Goal: Transaction & Acquisition: Book appointment/travel/reservation

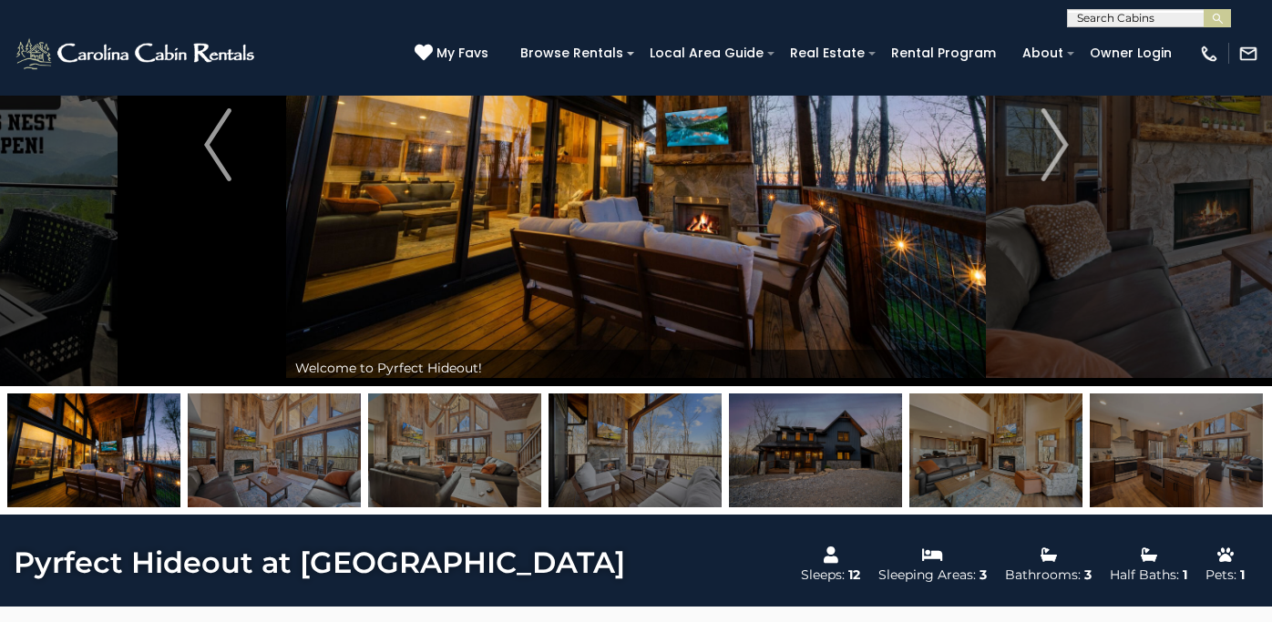
scroll to position [188, 0]
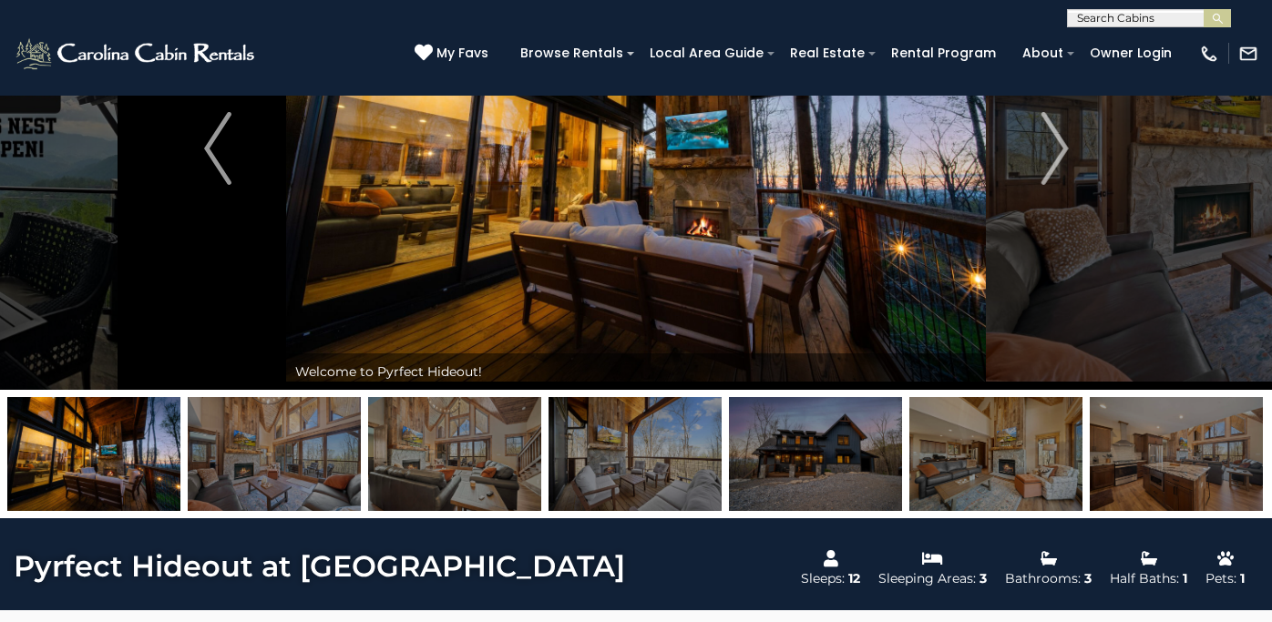
click at [834, 477] on img at bounding box center [815, 454] width 173 height 114
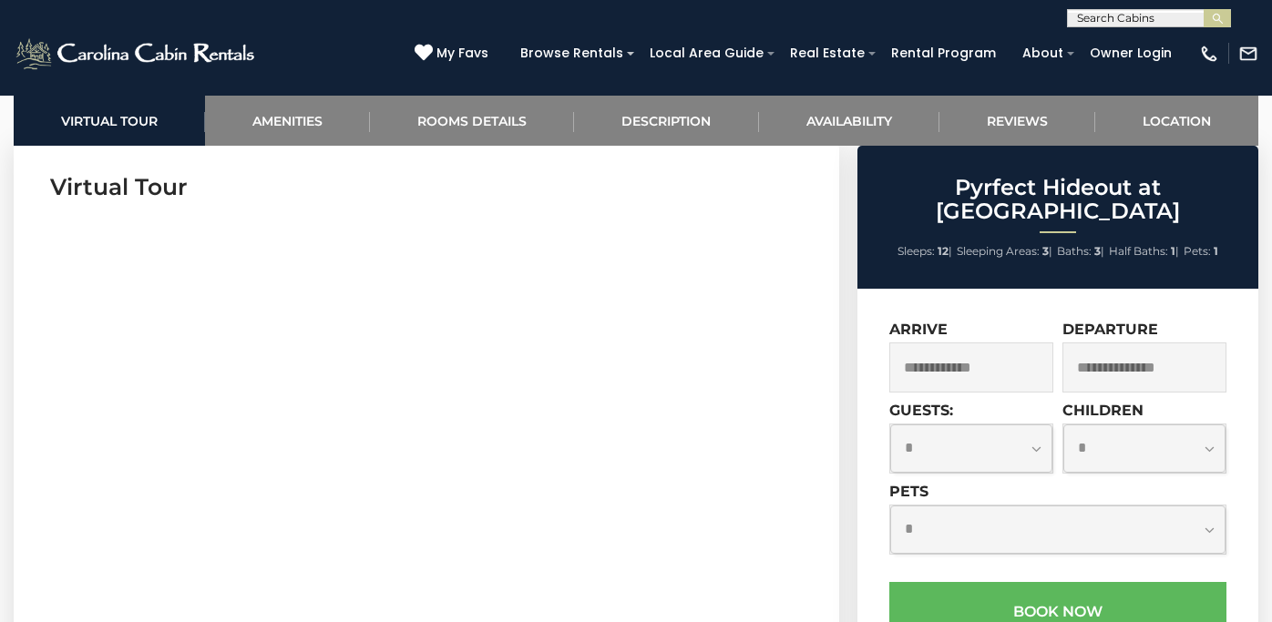
scroll to position [754, 0]
click at [951, 353] on input "text" at bounding box center [971, 368] width 164 height 50
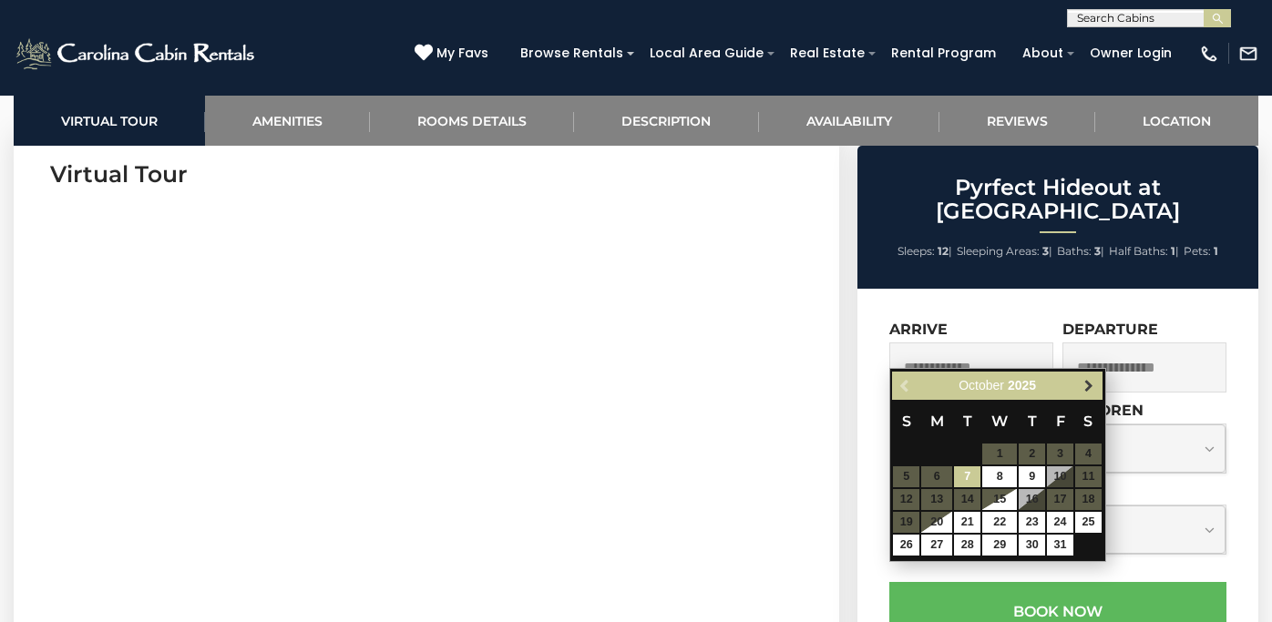
click at [1085, 387] on span "Next" at bounding box center [1089, 386] width 15 height 15
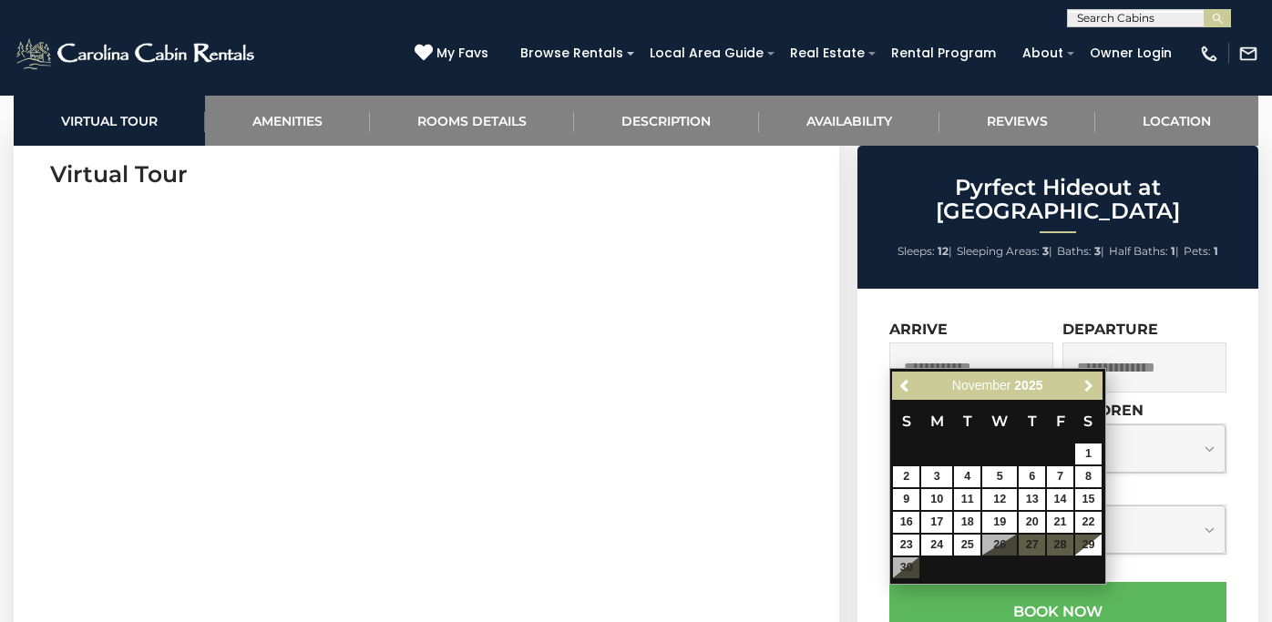
click at [1085, 387] on span "Next" at bounding box center [1089, 386] width 15 height 15
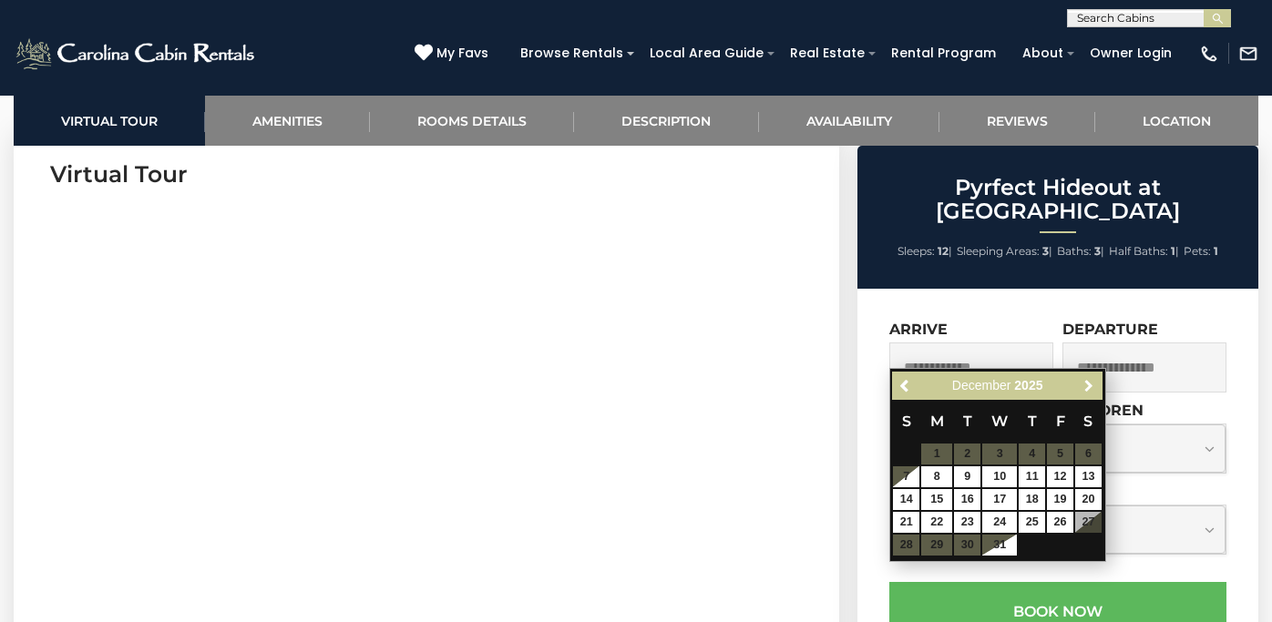
click at [1085, 387] on span "Next" at bounding box center [1089, 386] width 15 height 15
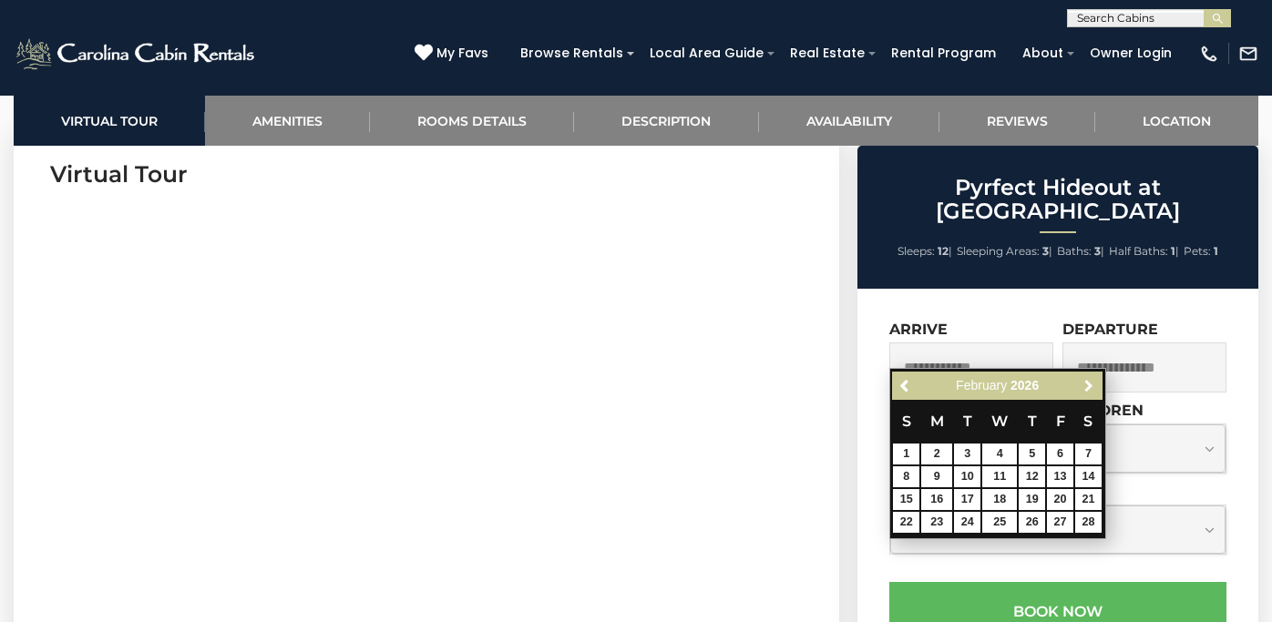
click at [1085, 387] on span "Next" at bounding box center [1089, 386] width 15 height 15
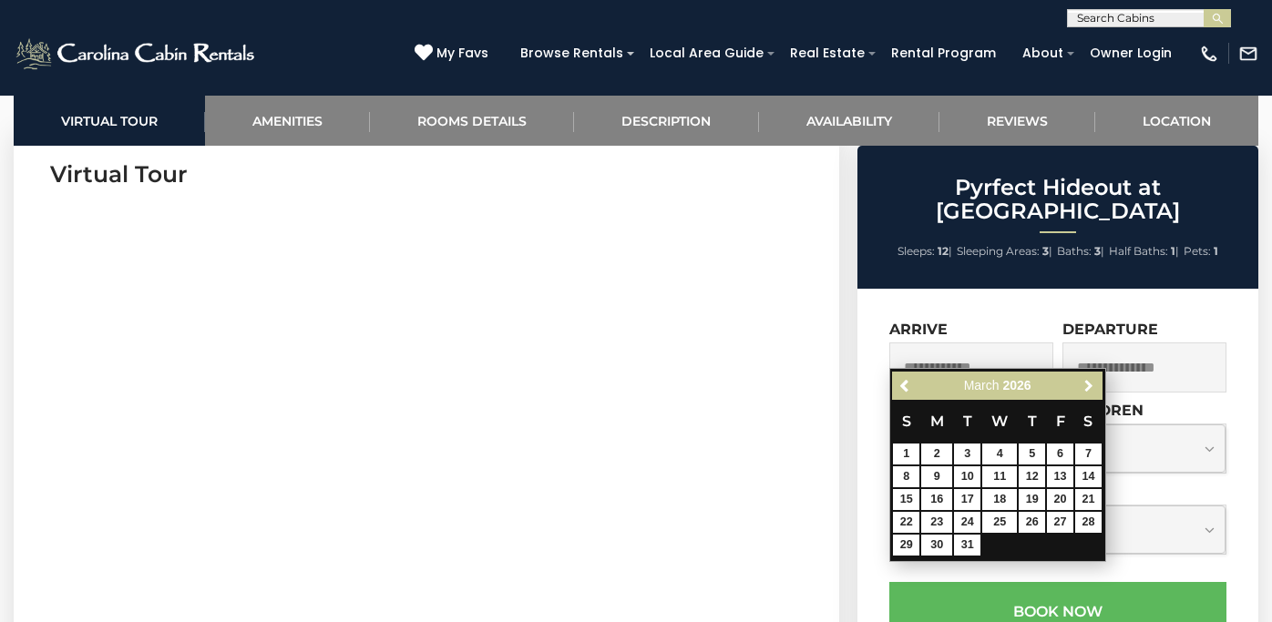
click at [1085, 387] on span "Next" at bounding box center [1089, 386] width 15 height 15
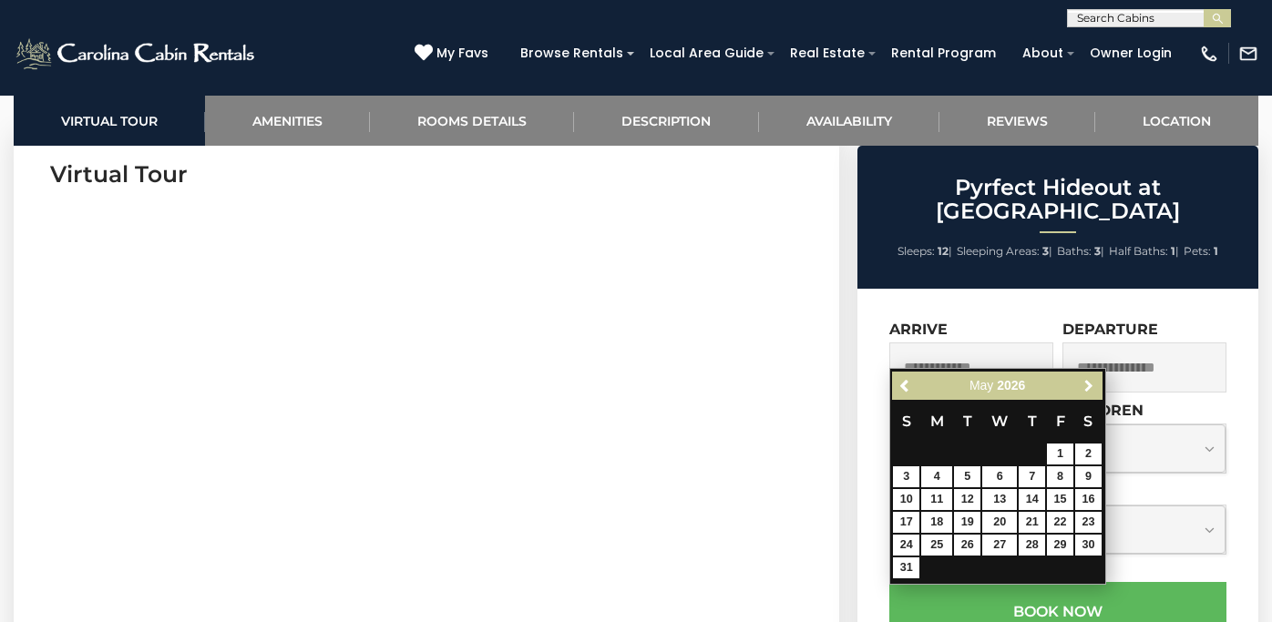
click at [1085, 387] on span "Next" at bounding box center [1089, 386] width 15 height 15
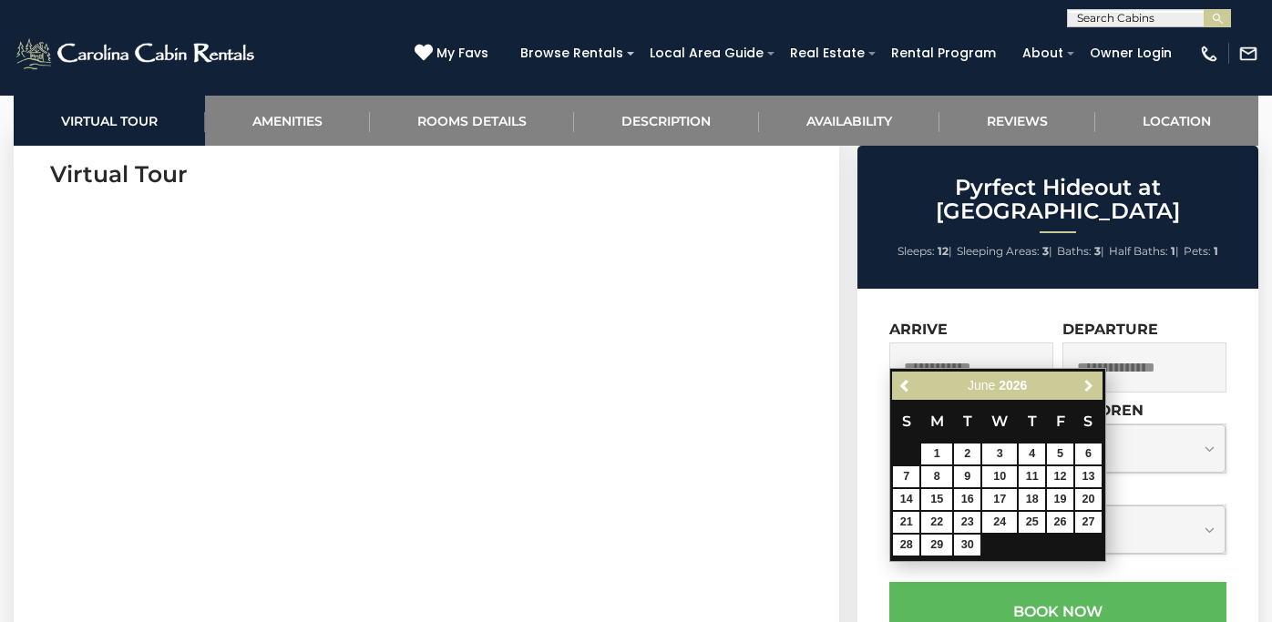
click at [1085, 387] on span "Next" at bounding box center [1089, 386] width 15 height 15
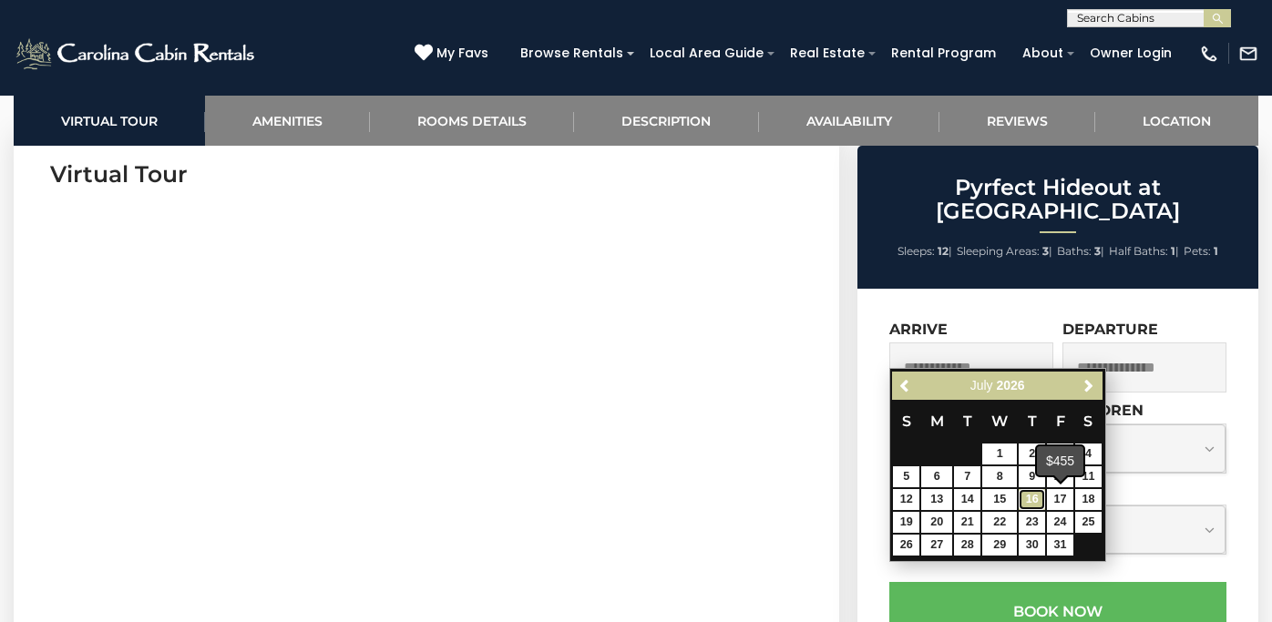
click at [1035, 498] on link "16" at bounding box center [1032, 499] width 26 height 21
type input "**********"
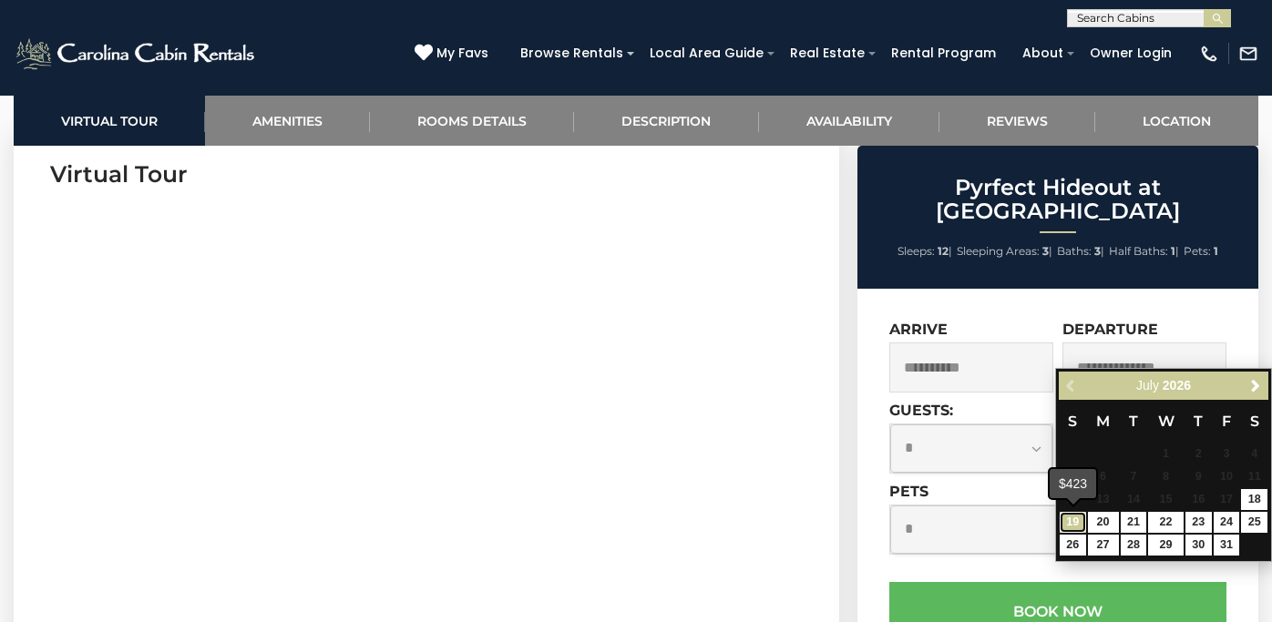
click at [1071, 520] on link "19" at bounding box center [1073, 522] width 26 height 21
type input "**********"
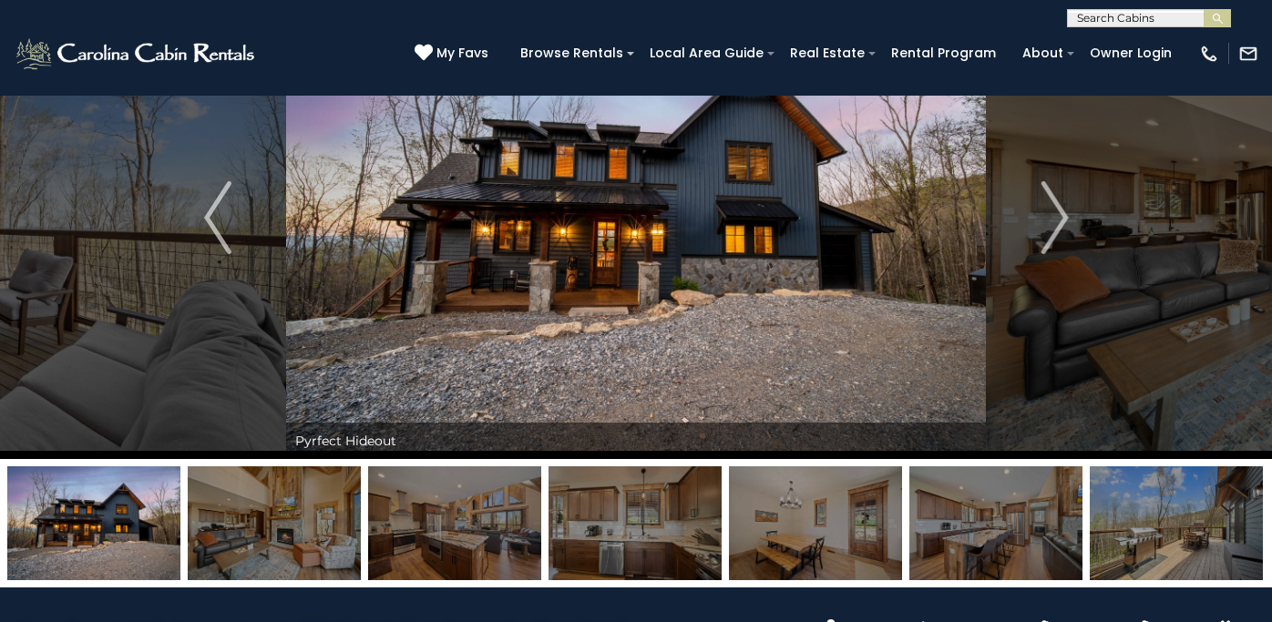
scroll to position [113, 0]
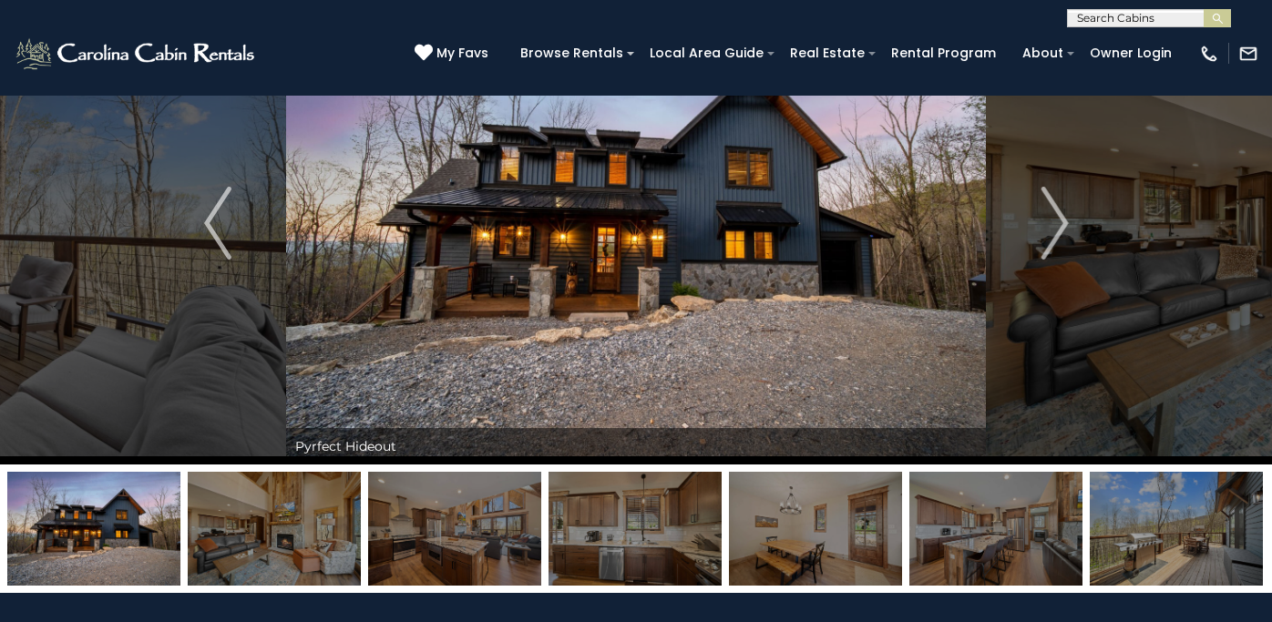
click at [1142, 522] on img at bounding box center [1176, 529] width 173 height 114
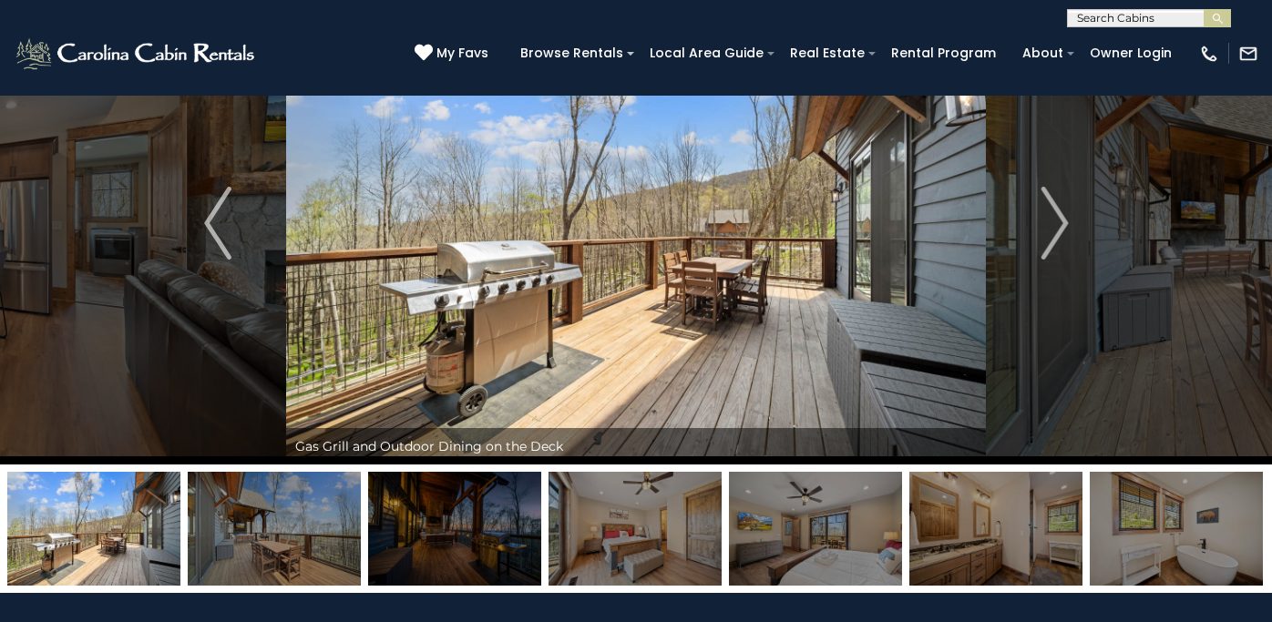
click at [1149, 543] on img at bounding box center [1176, 529] width 173 height 114
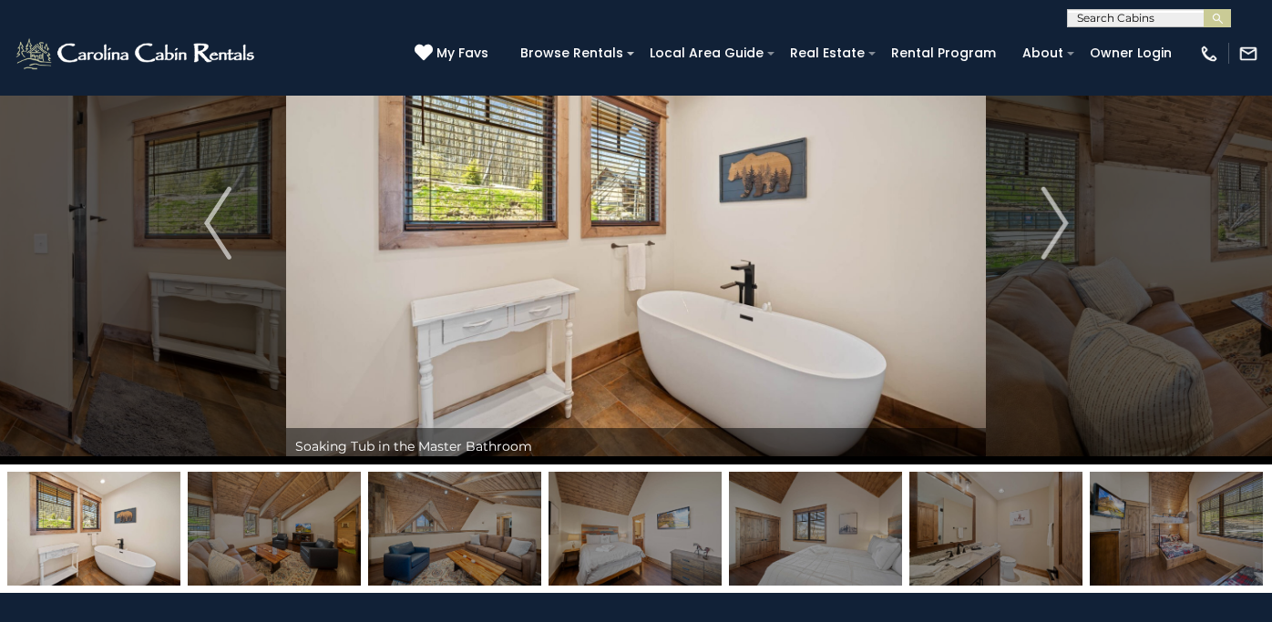
click at [1143, 523] on img at bounding box center [1176, 529] width 173 height 114
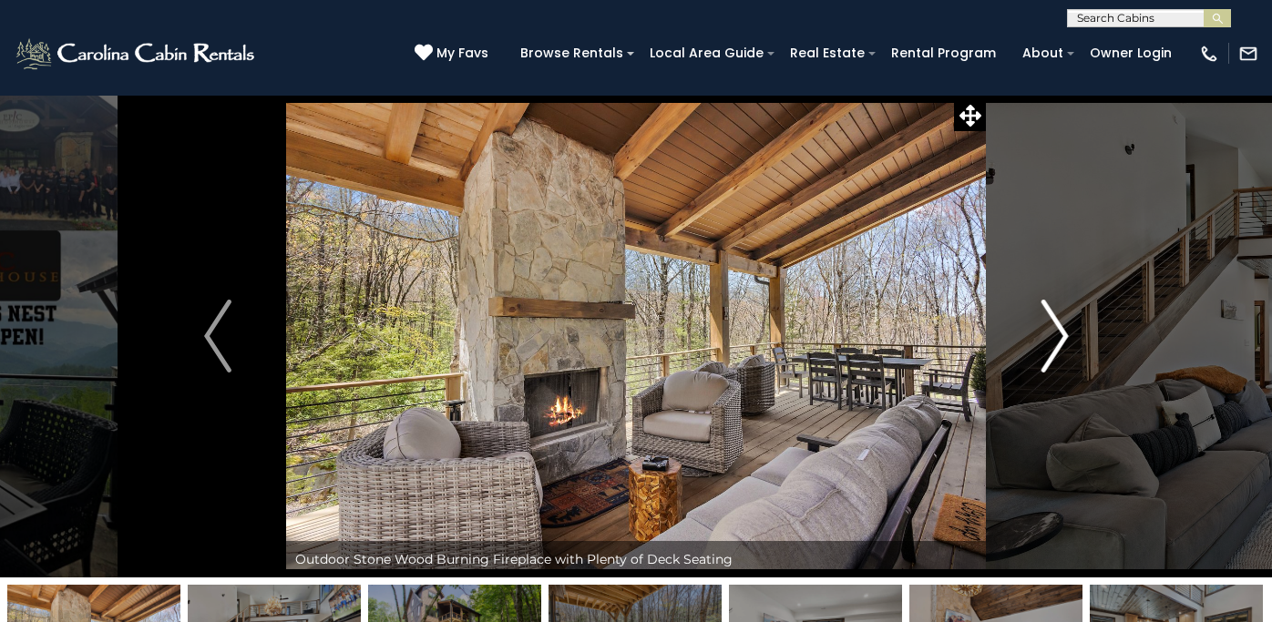
click at [1054, 338] on img "Next" at bounding box center [1054, 336] width 27 height 73
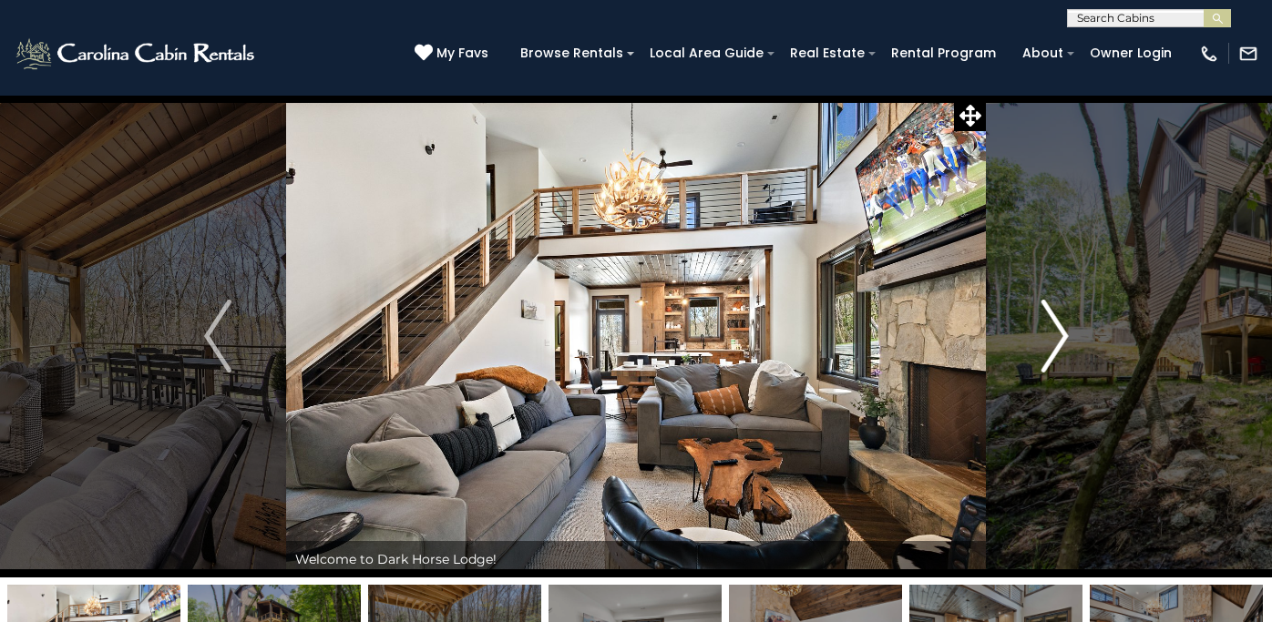
click at [1054, 338] on img "Next" at bounding box center [1054, 336] width 27 height 73
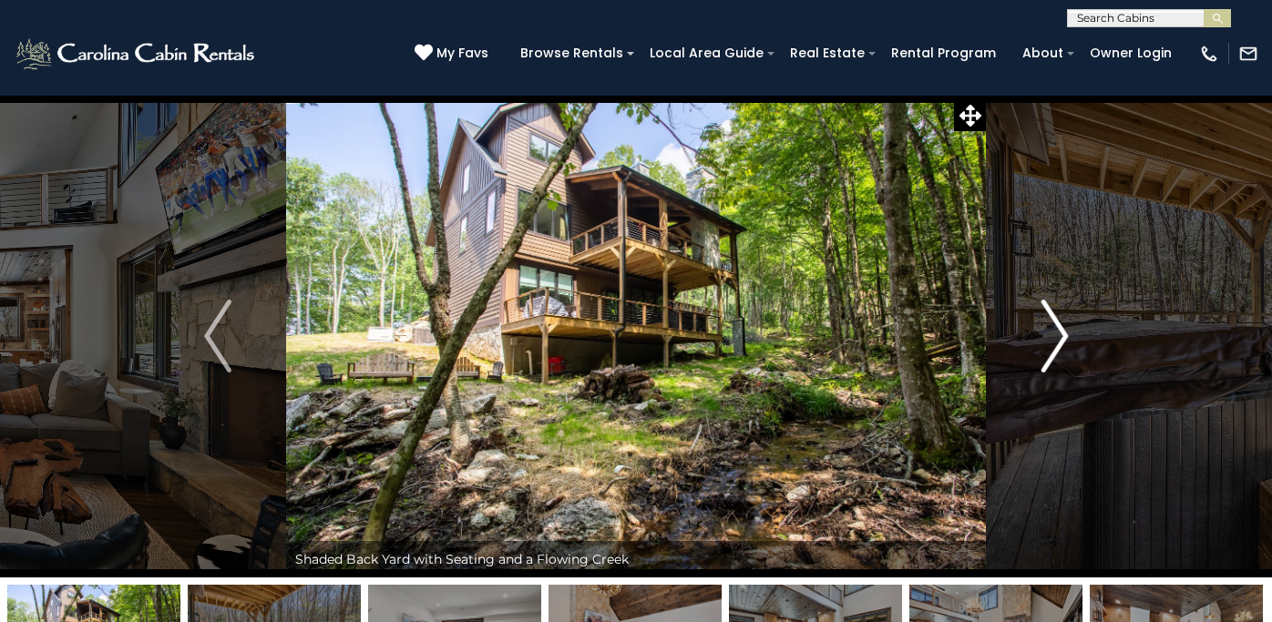
click at [1054, 338] on img "Next" at bounding box center [1054, 336] width 27 height 73
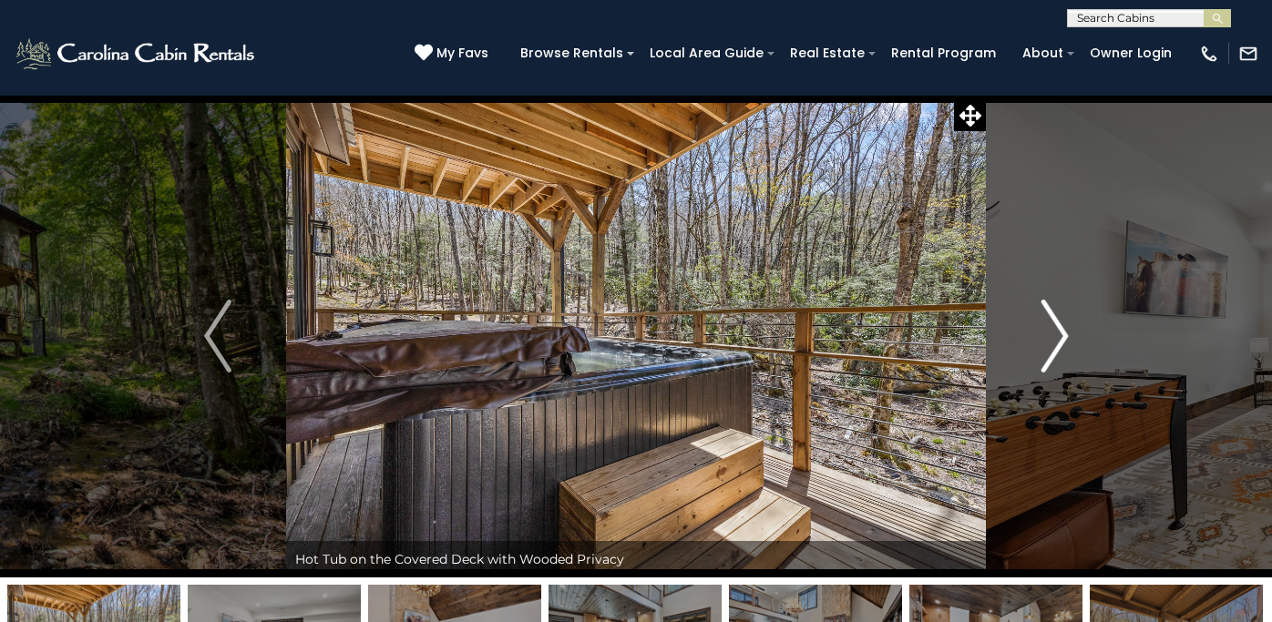
click at [1054, 338] on img "Next" at bounding box center [1054, 336] width 27 height 73
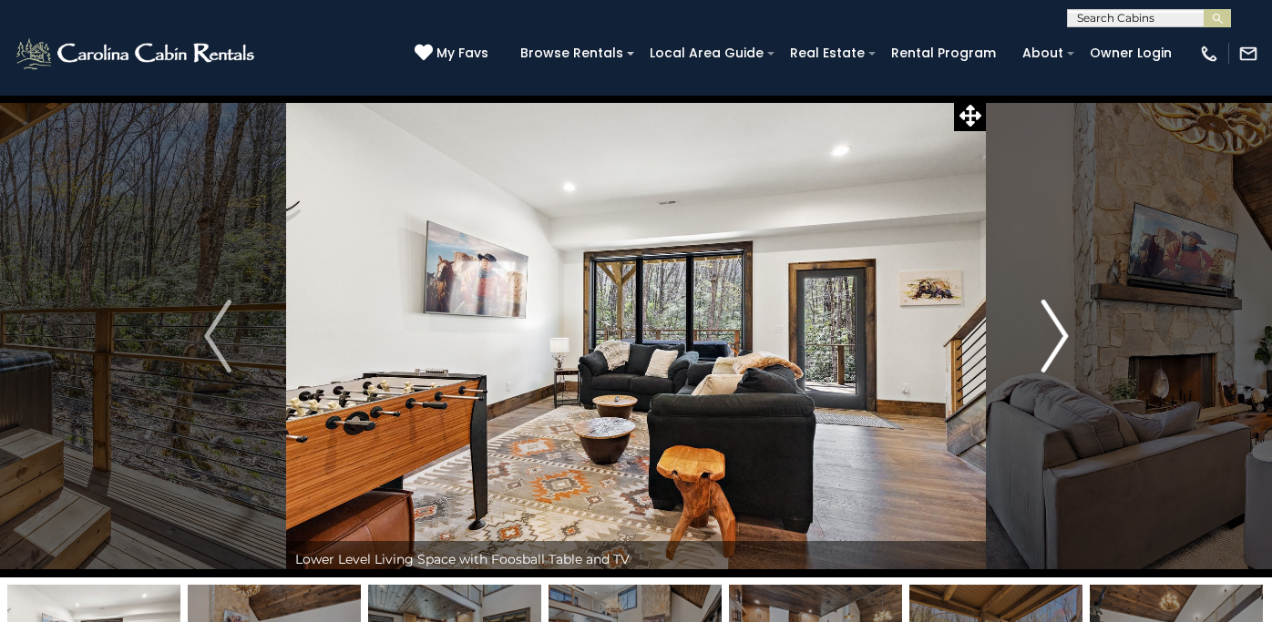
click at [1054, 338] on img "Next" at bounding box center [1054, 336] width 27 height 73
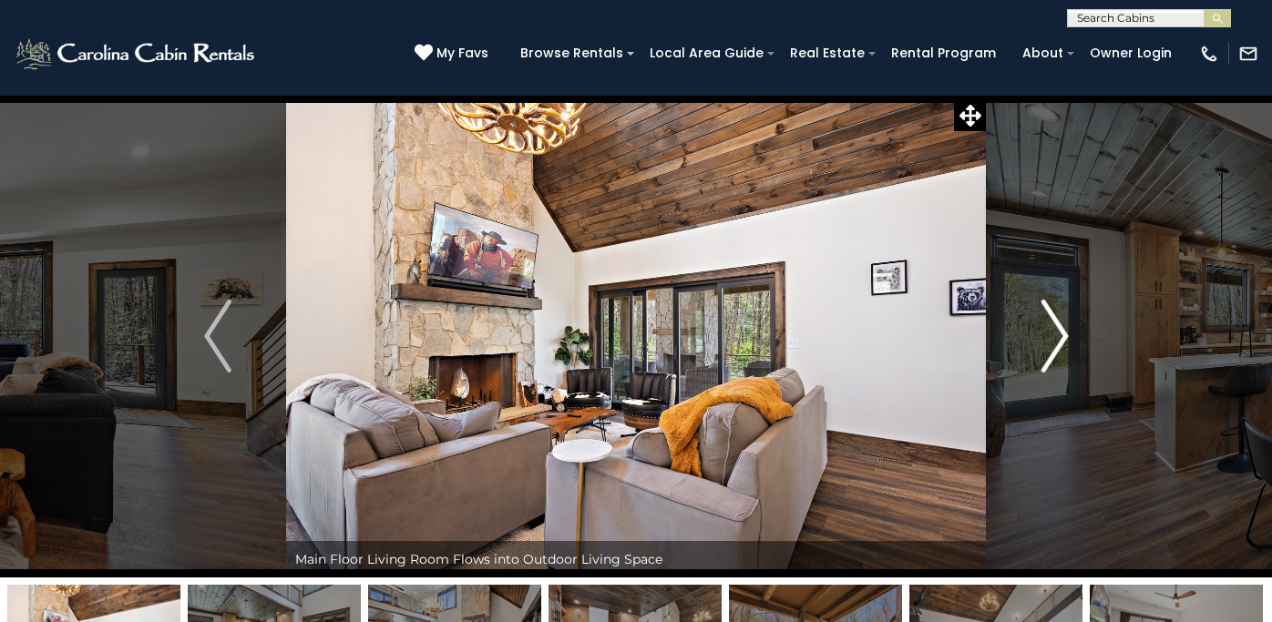
click at [1054, 338] on img "Next" at bounding box center [1054, 336] width 27 height 73
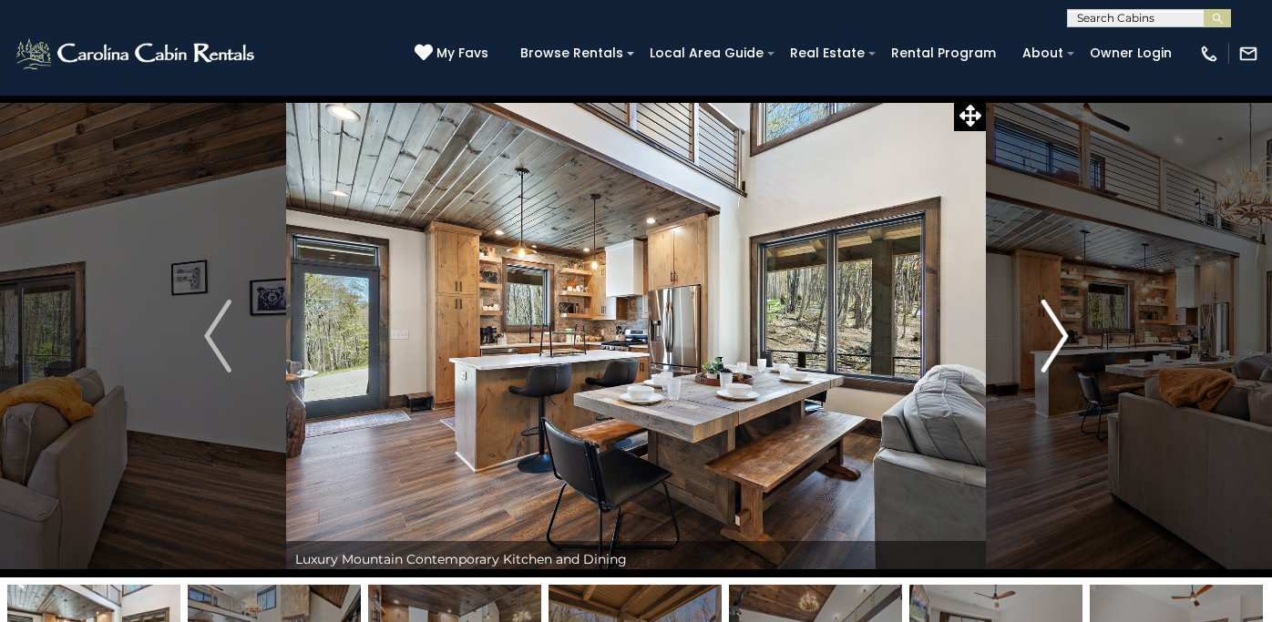
click at [1054, 338] on img "Next" at bounding box center [1054, 336] width 27 height 73
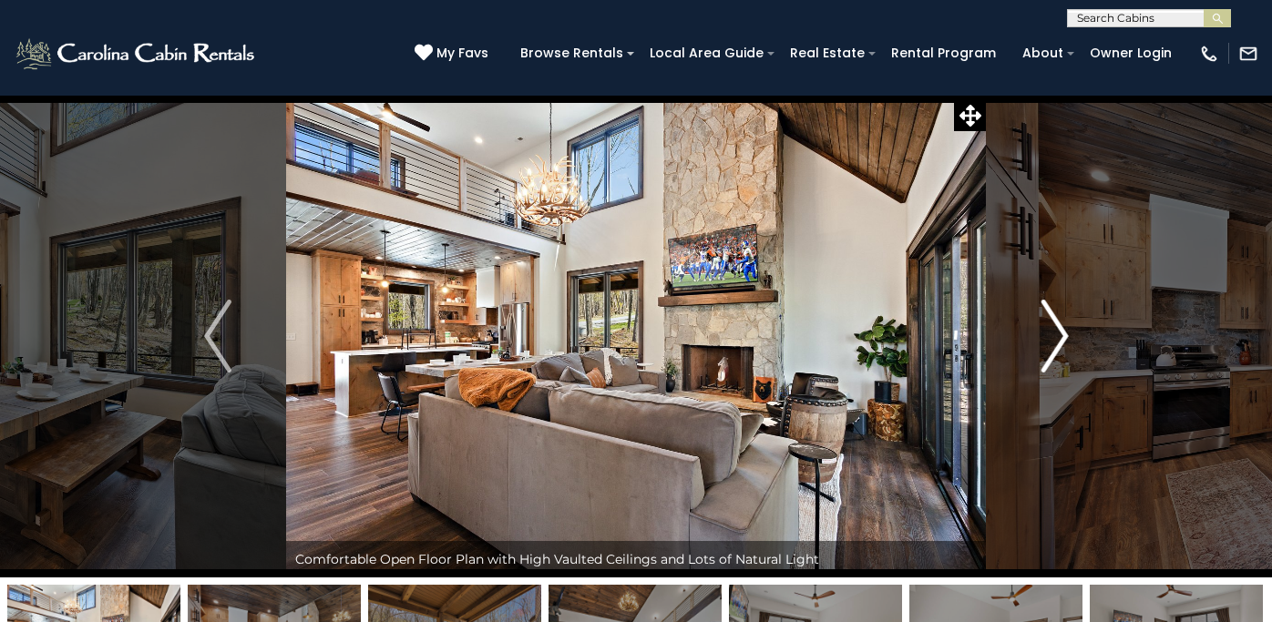
click at [1054, 338] on img "Next" at bounding box center [1054, 336] width 27 height 73
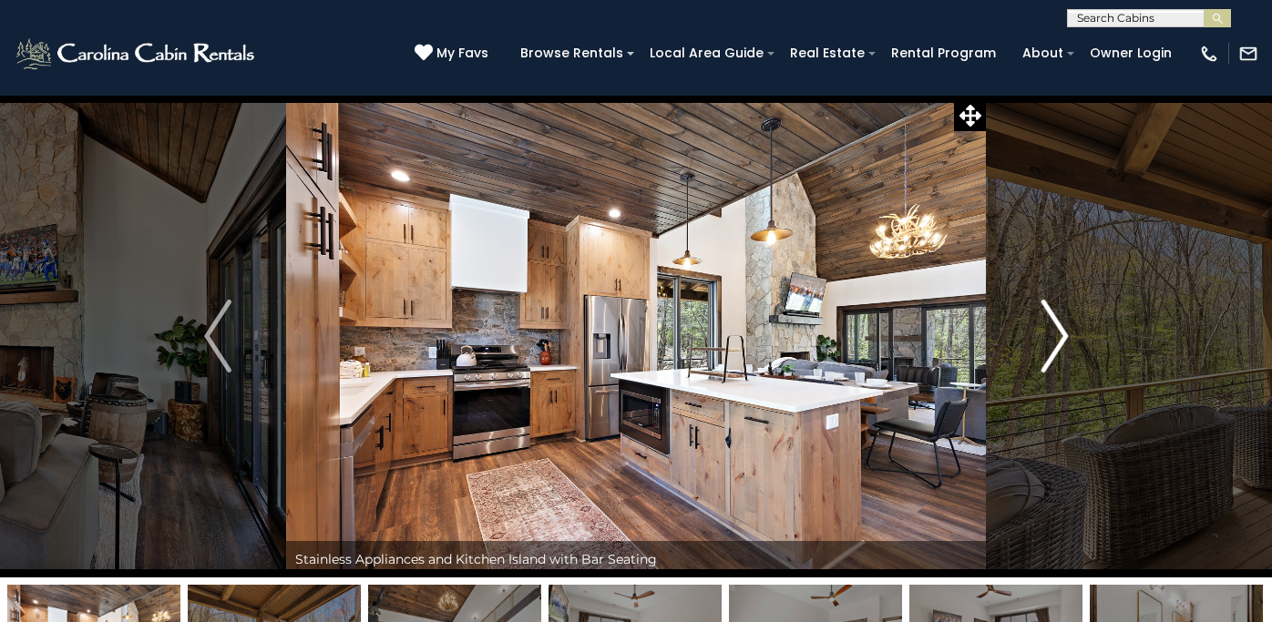
click at [1054, 338] on img "Next" at bounding box center [1054, 336] width 27 height 73
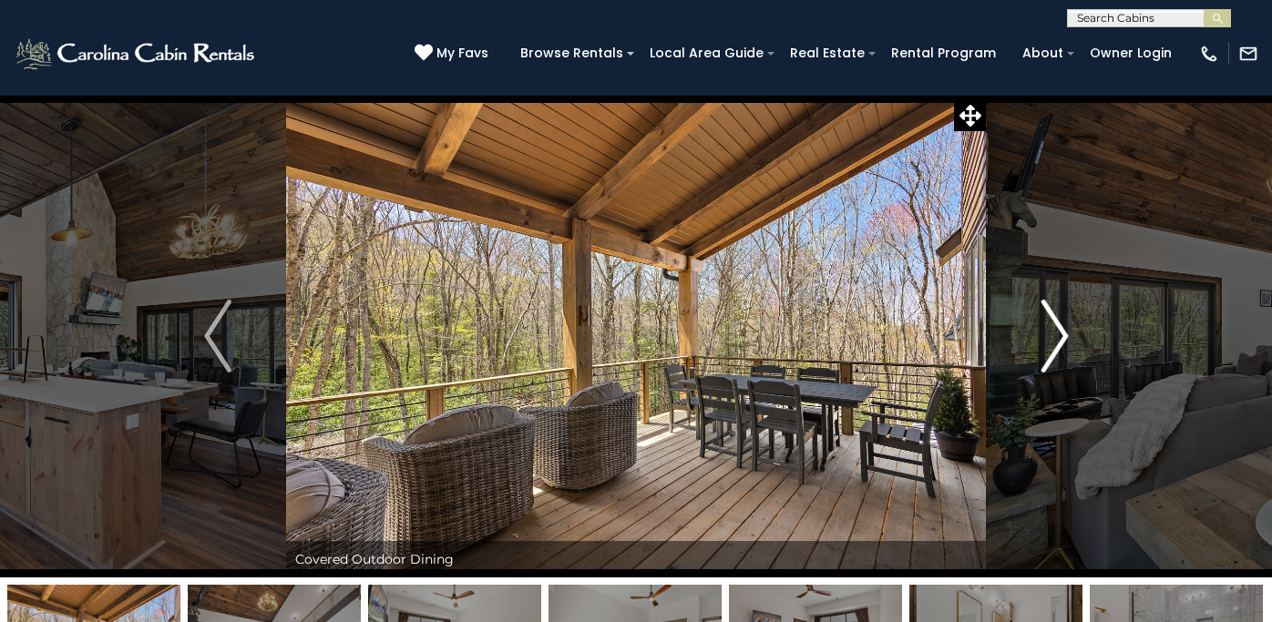
click at [1054, 338] on img "Next" at bounding box center [1054, 336] width 27 height 73
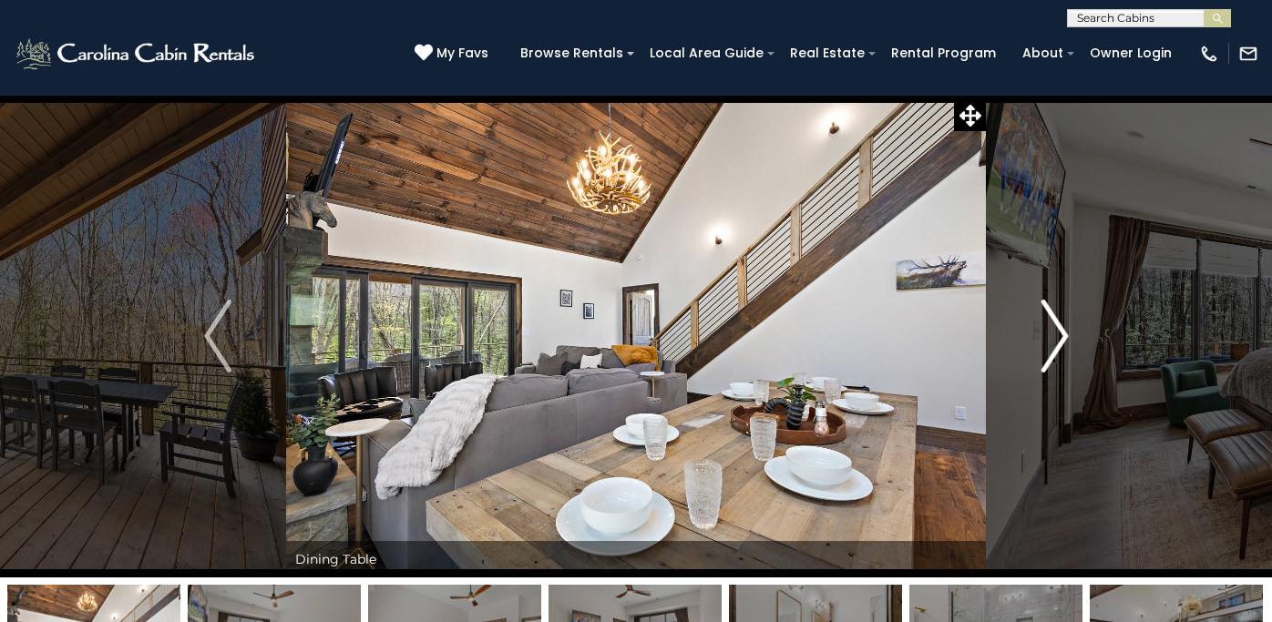
click at [1054, 338] on img "Next" at bounding box center [1054, 336] width 27 height 73
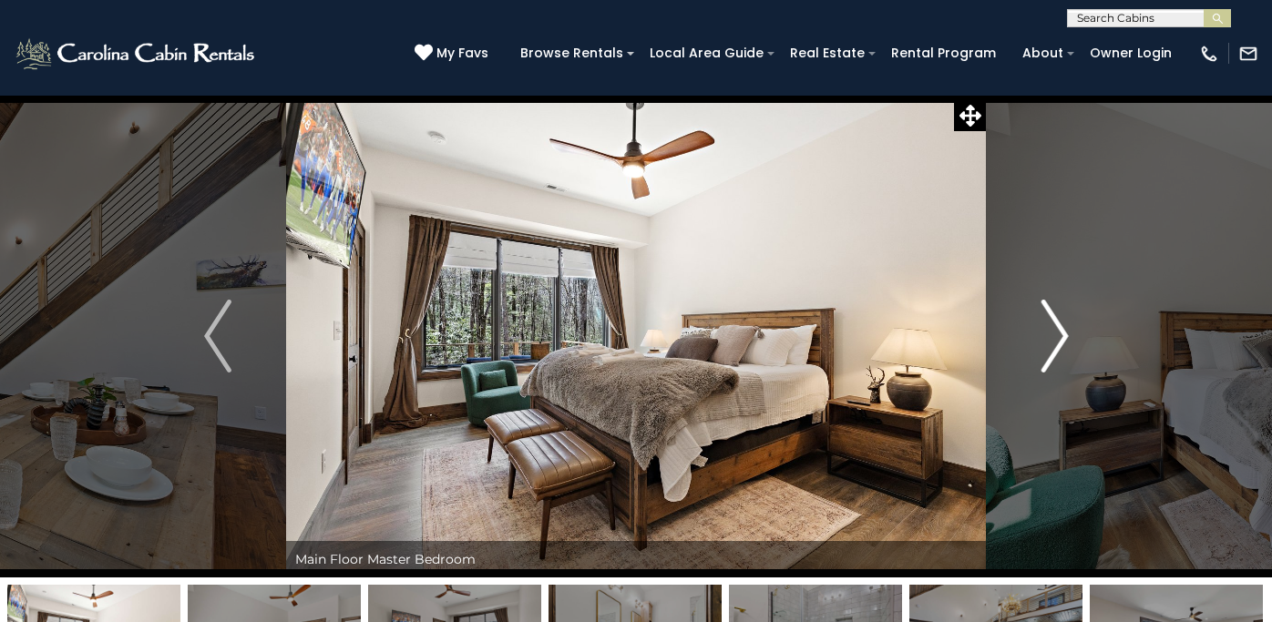
click at [1054, 338] on img "Next" at bounding box center [1054, 336] width 27 height 73
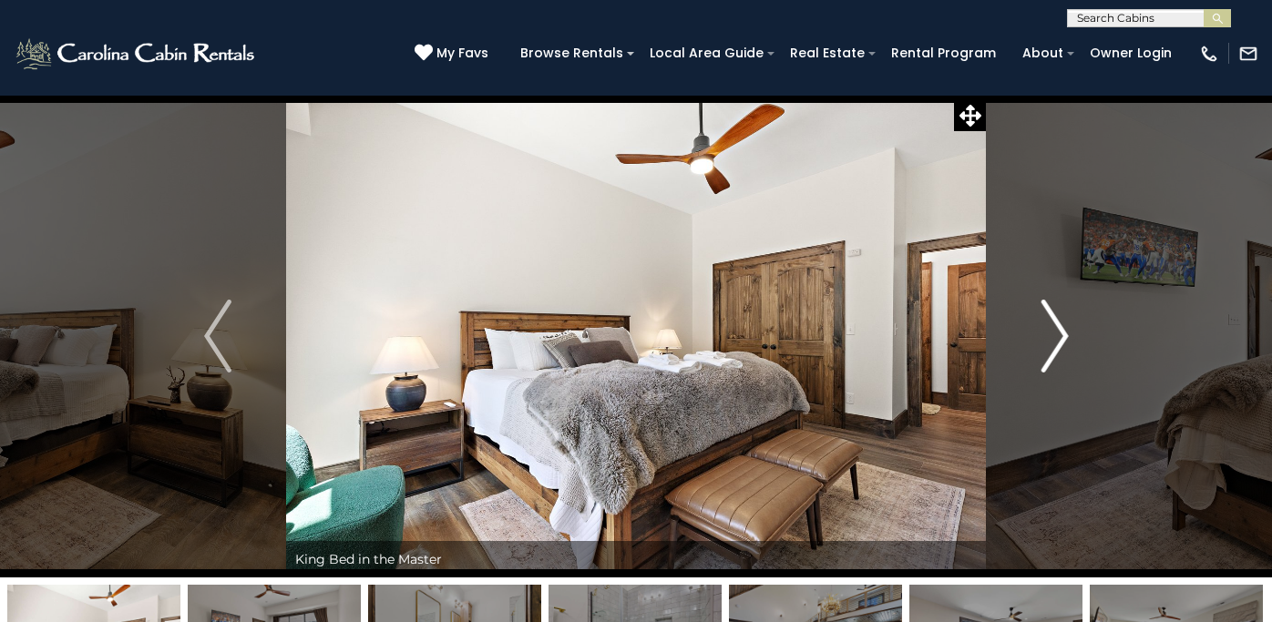
click at [1054, 338] on img "Next" at bounding box center [1054, 336] width 27 height 73
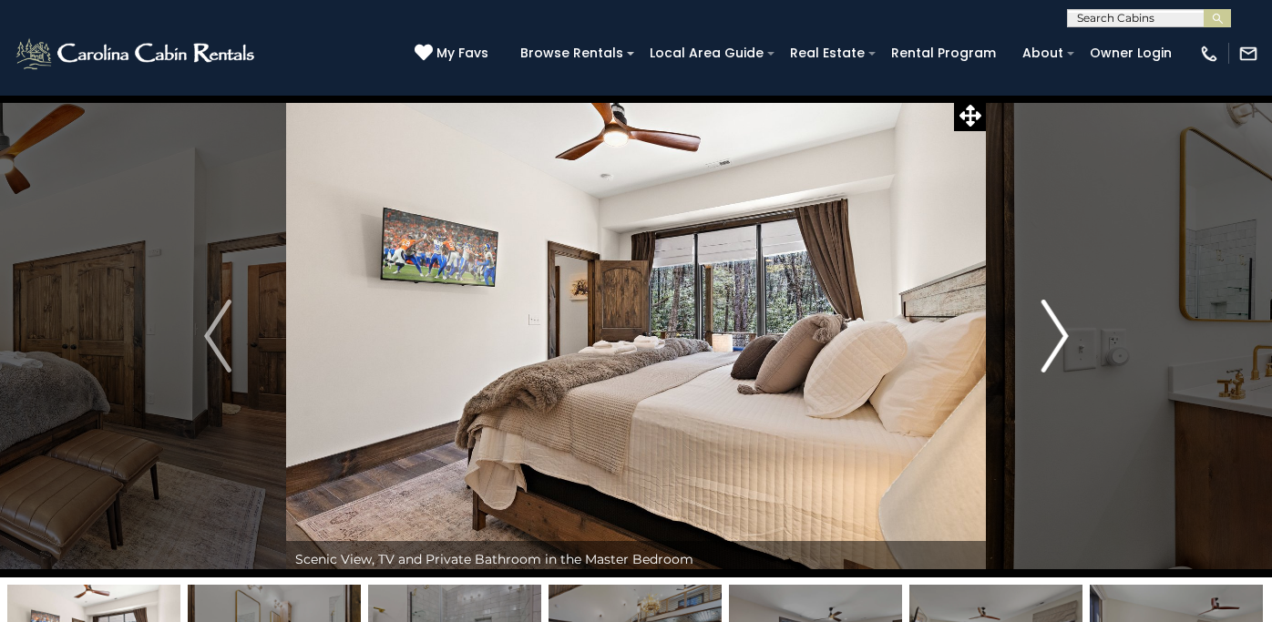
click at [1054, 338] on img "Next" at bounding box center [1054, 336] width 27 height 73
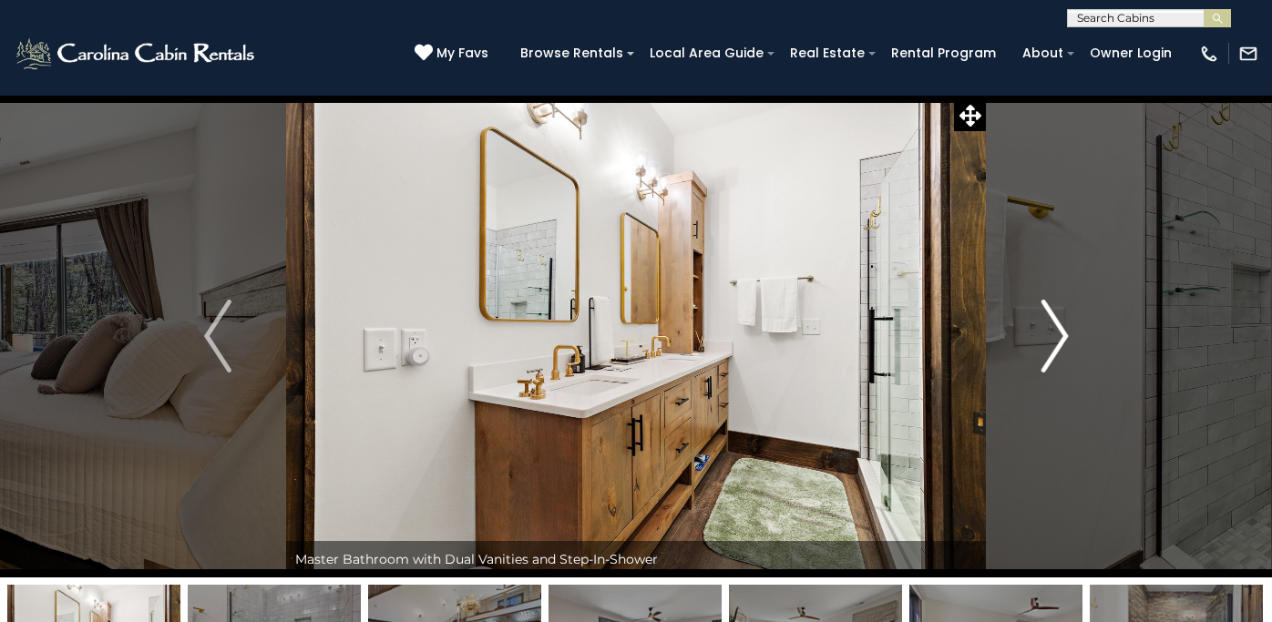
click at [1054, 338] on img "Next" at bounding box center [1054, 336] width 27 height 73
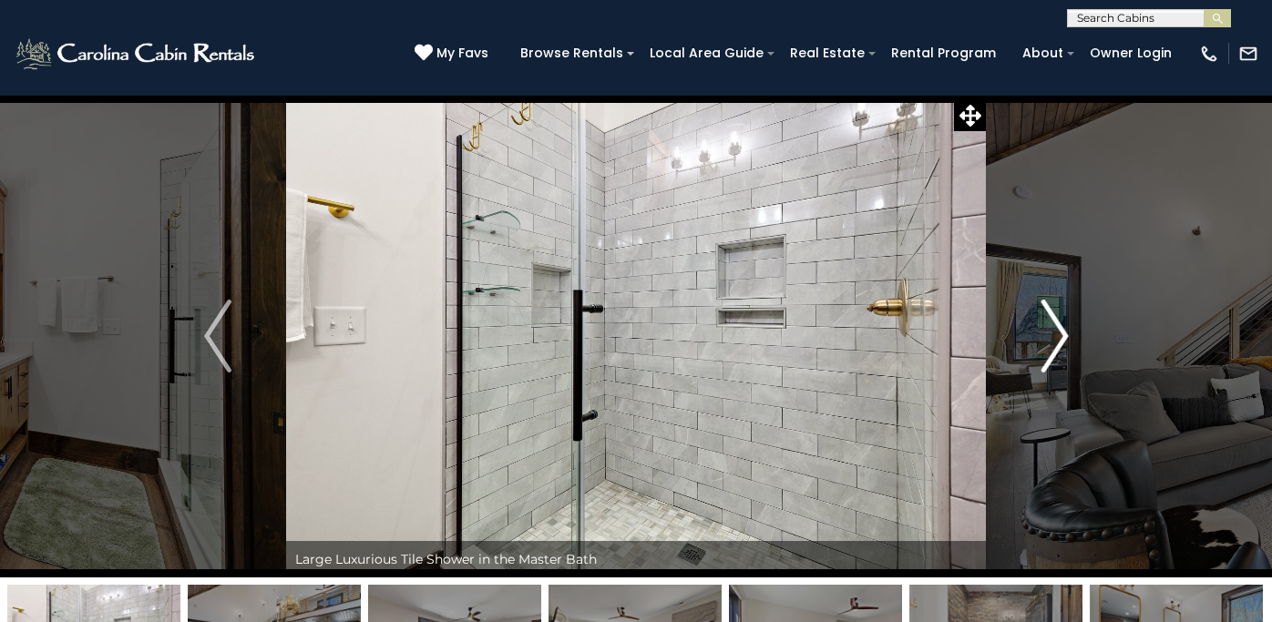
click at [1054, 338] on img "Next" at bounding box center [1054, 336] width 27 height 73
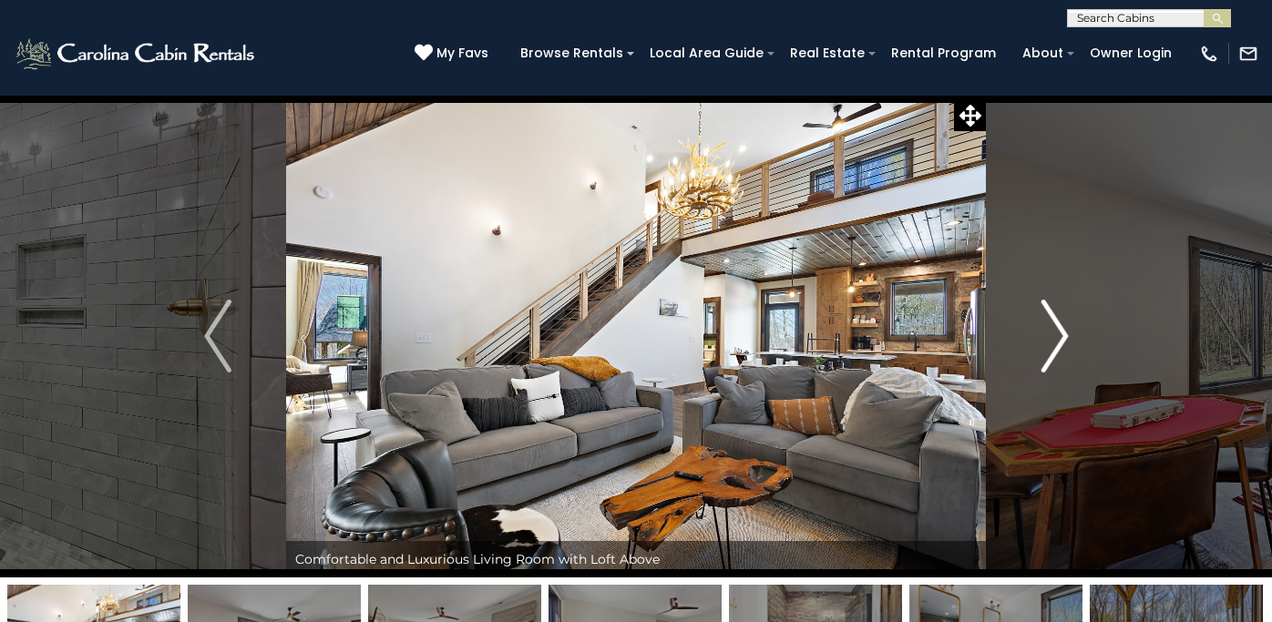
click at [1054, 338] on img "Next" at bounding box center [1054, 336] width 27 height 73
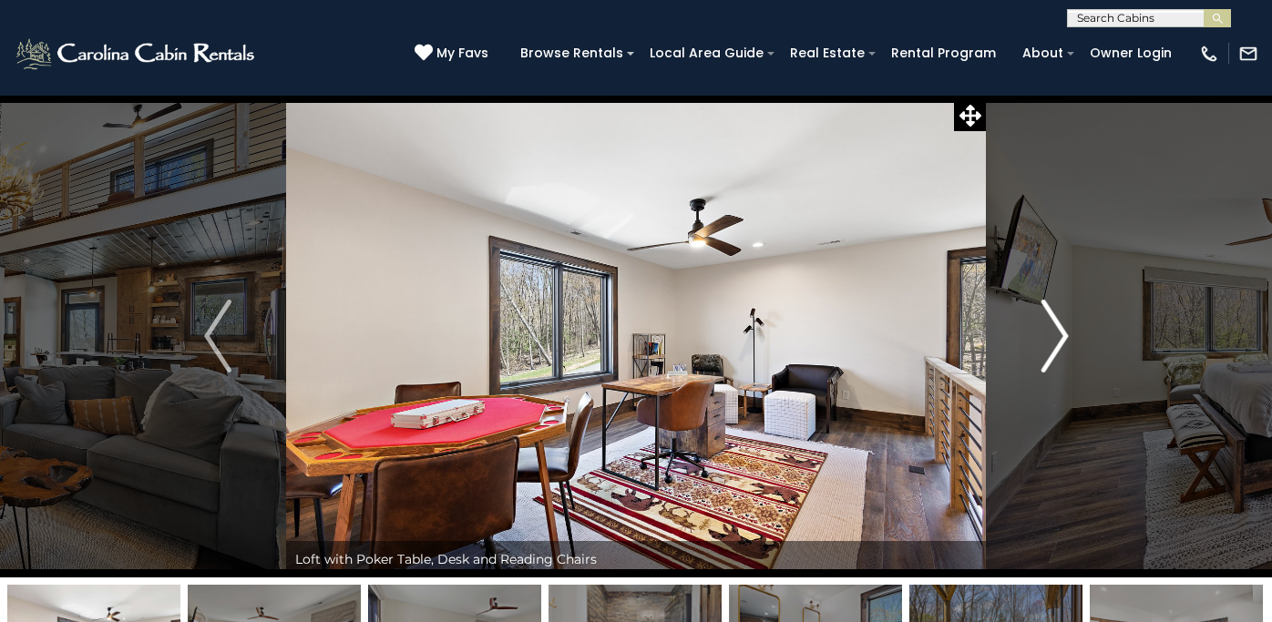
click at [1054, 338] on img "Next" at bounding box center [1054, 336] width 27 height 73
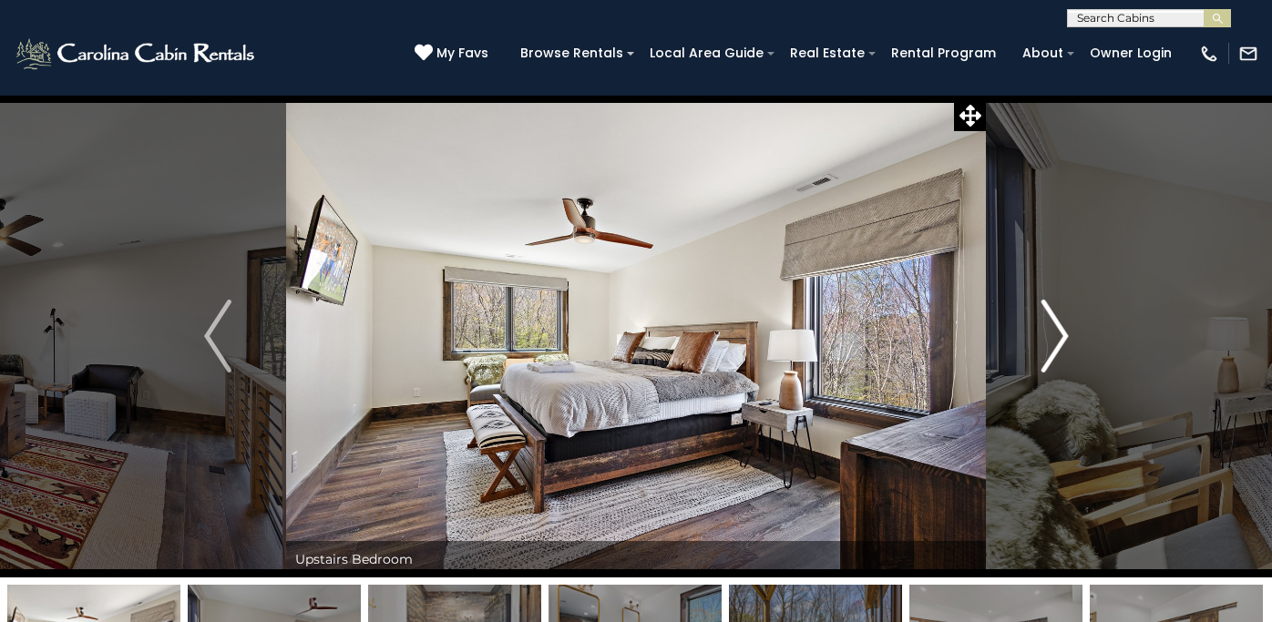
click at [1054, 338] on img "Next" at bounding box center [1054, 336] width 27 height 73
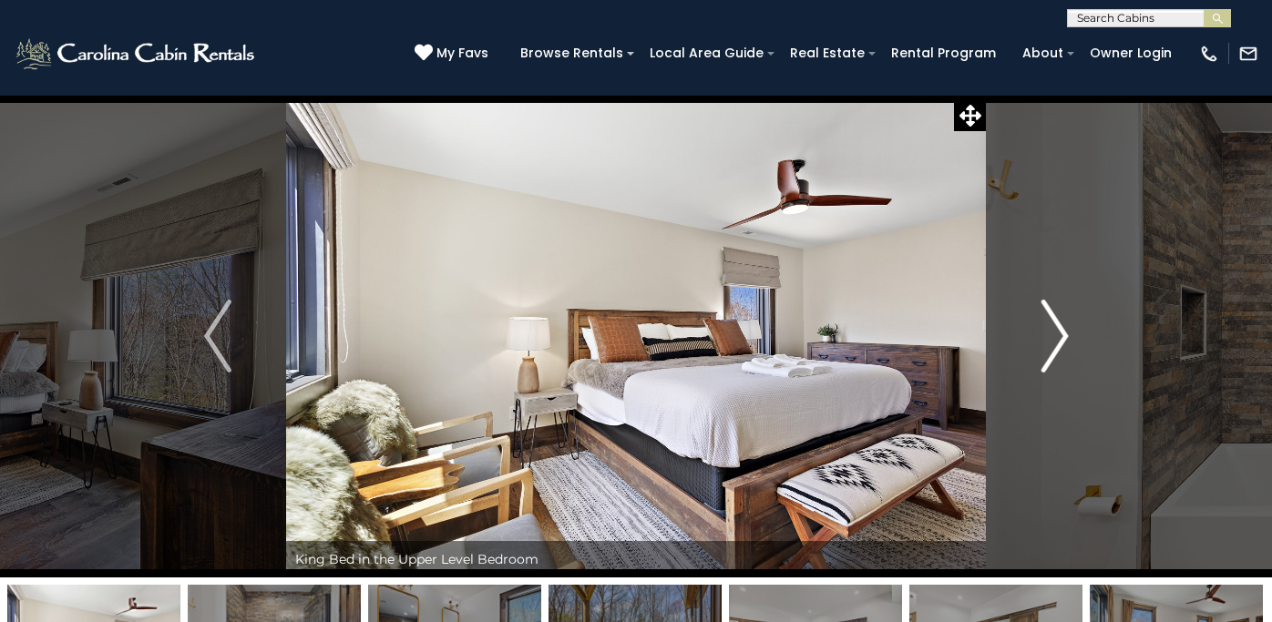
click at [1054, 338] on img "Next" at bounding box center [1054, 336] width 27 height 73
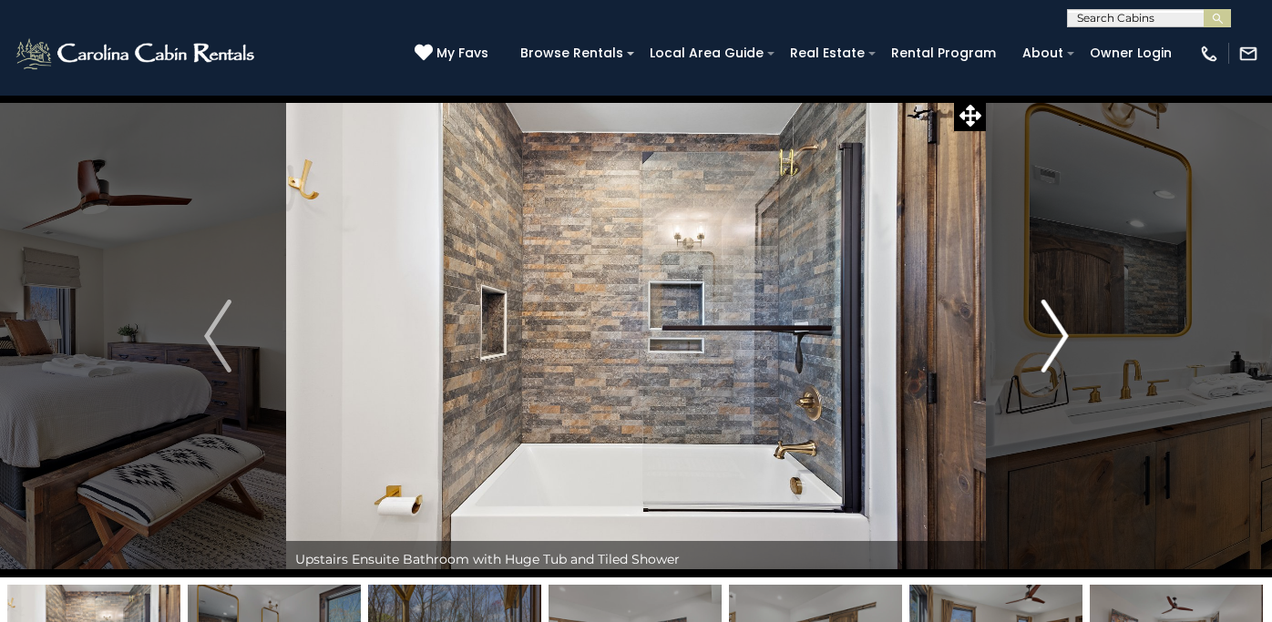
click at [1054, 338] on img "Next" at bounding box center [1054, 336] width 27 height 73
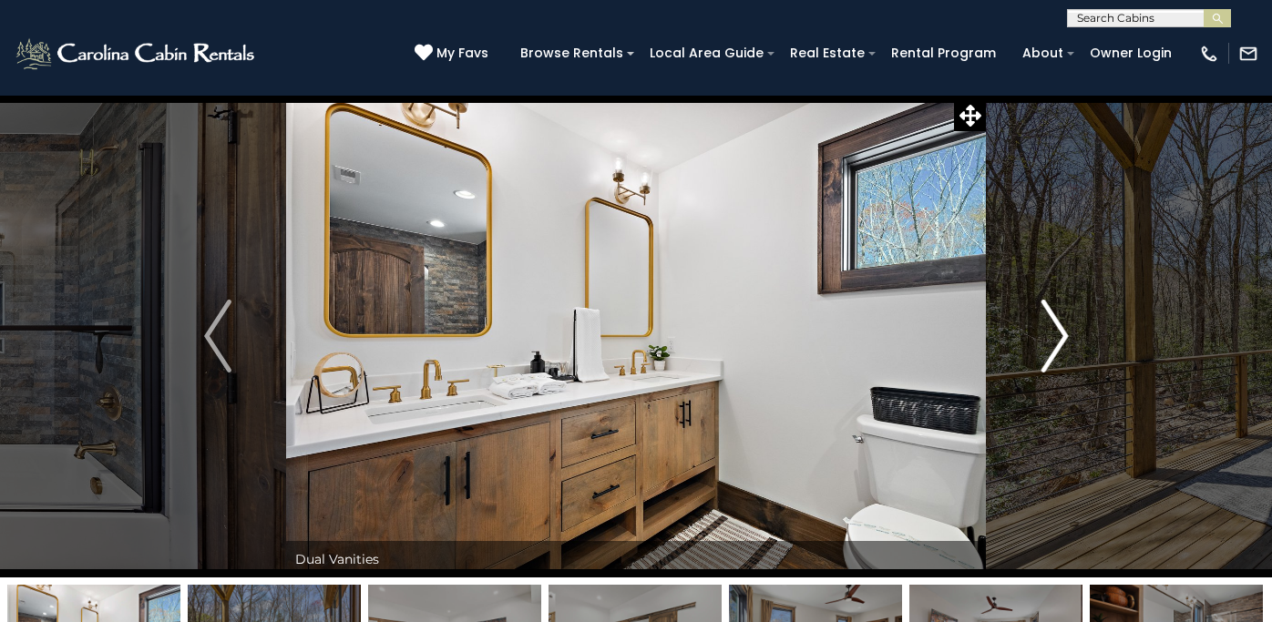
click at [1054, 338] on img "Next" at bounding box center [1054, 336] width 27 height 73
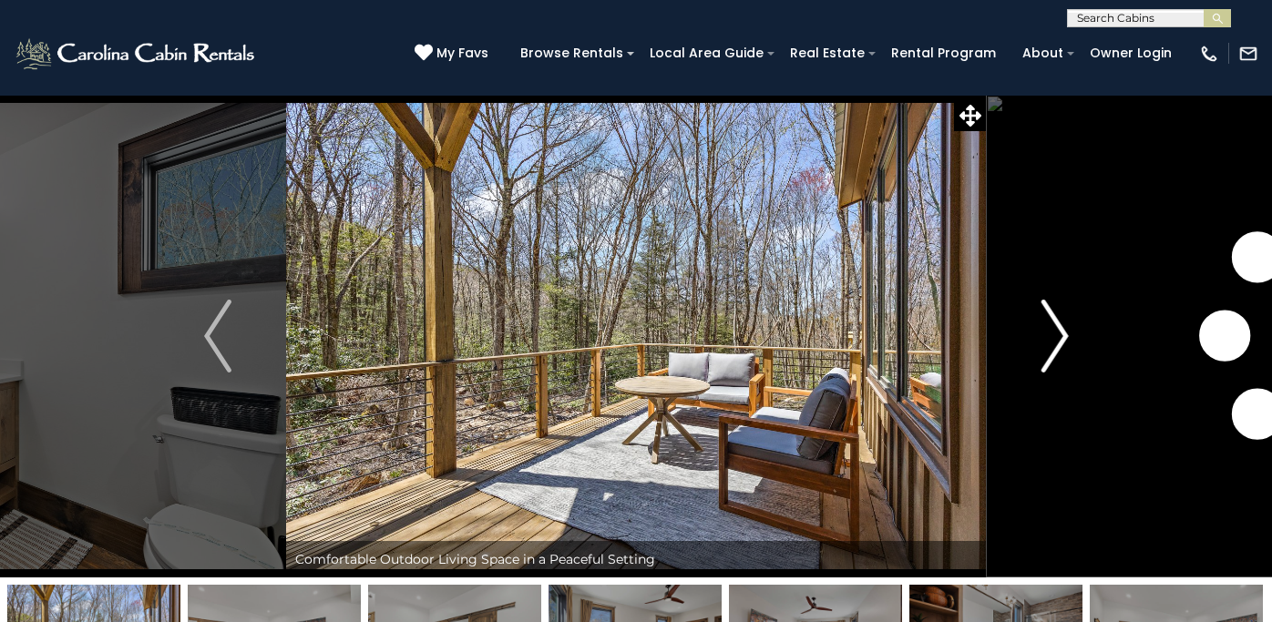
click at [1054, 338] on img "Next" at bounding box center [1054, 336] width 27 height 73
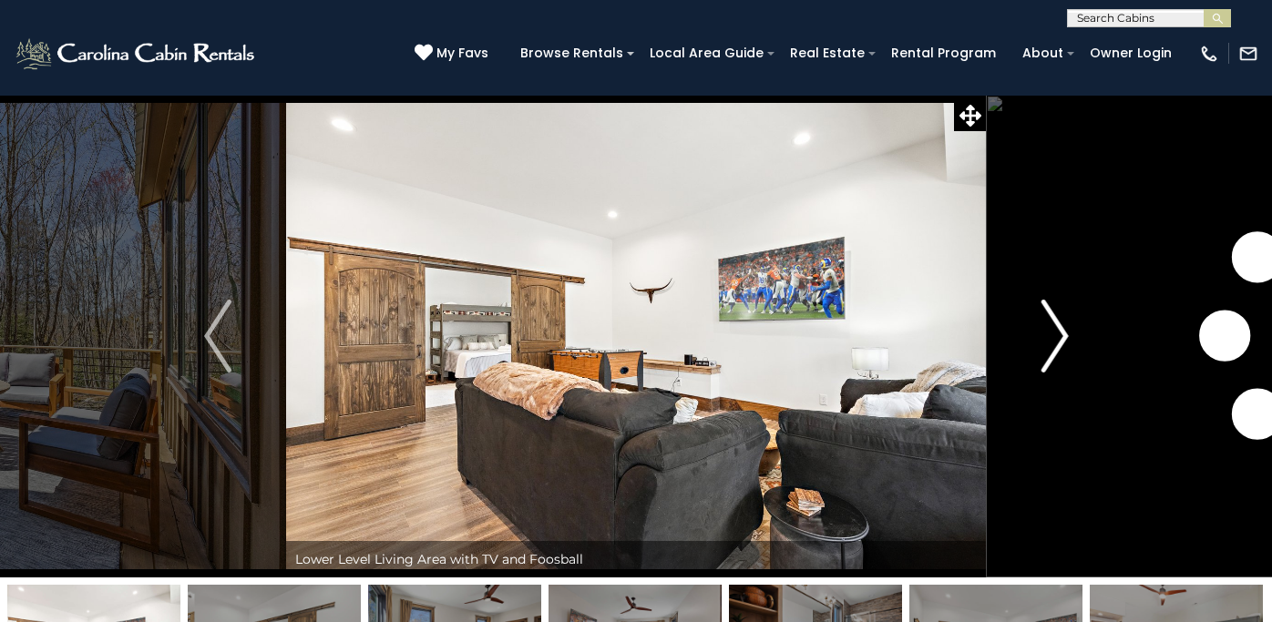
click at [1054, 338] on img "Next" at bounding box center [1054, 336] width 27 height 73
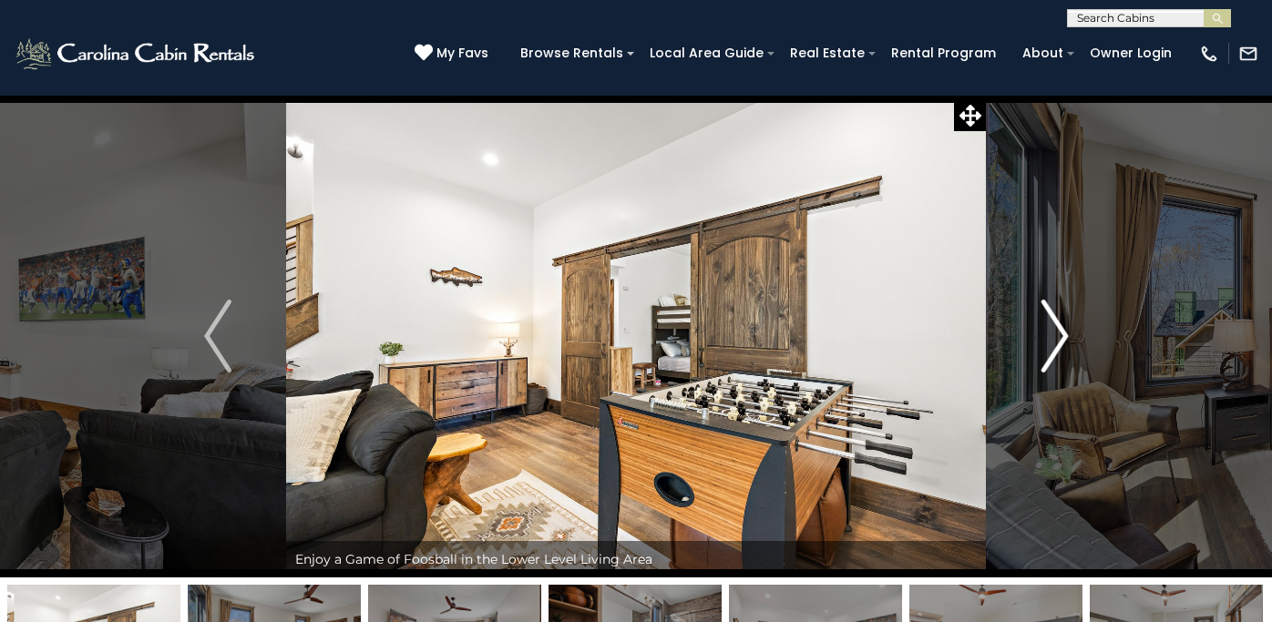
click at [1054, 338] on img "Next" at bounding box center [1054, 336] width 27 height 73
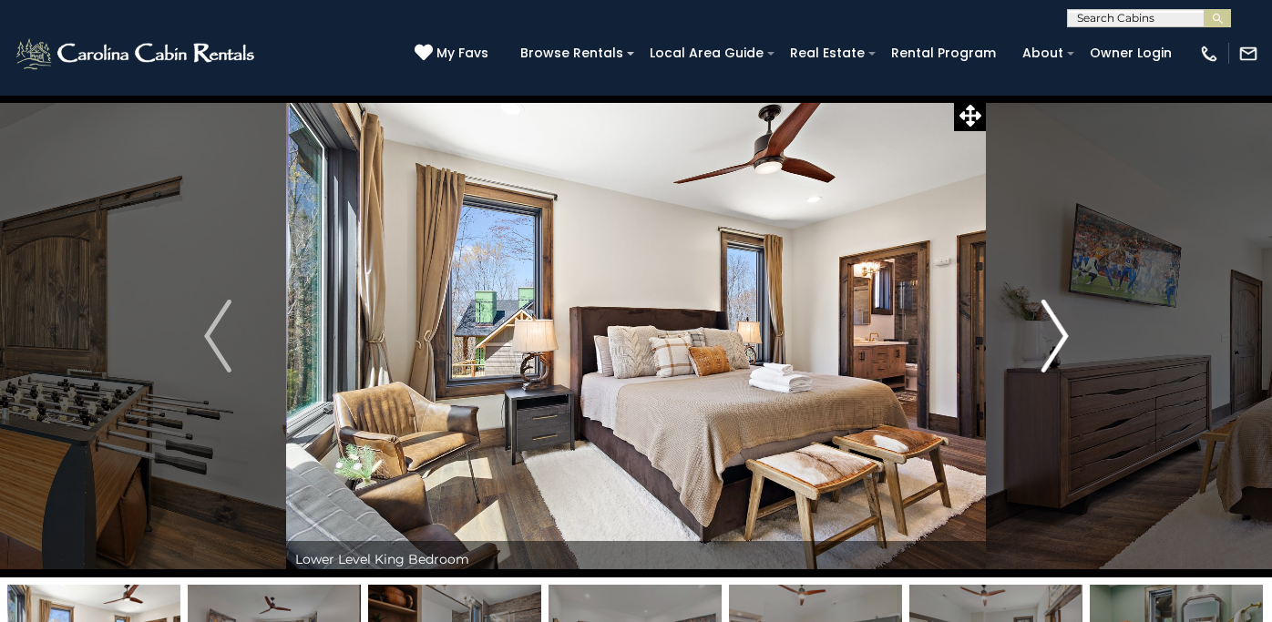
click at [1054, 338] on img "Next" at bounding box center [1054, 336] width 27 height 73
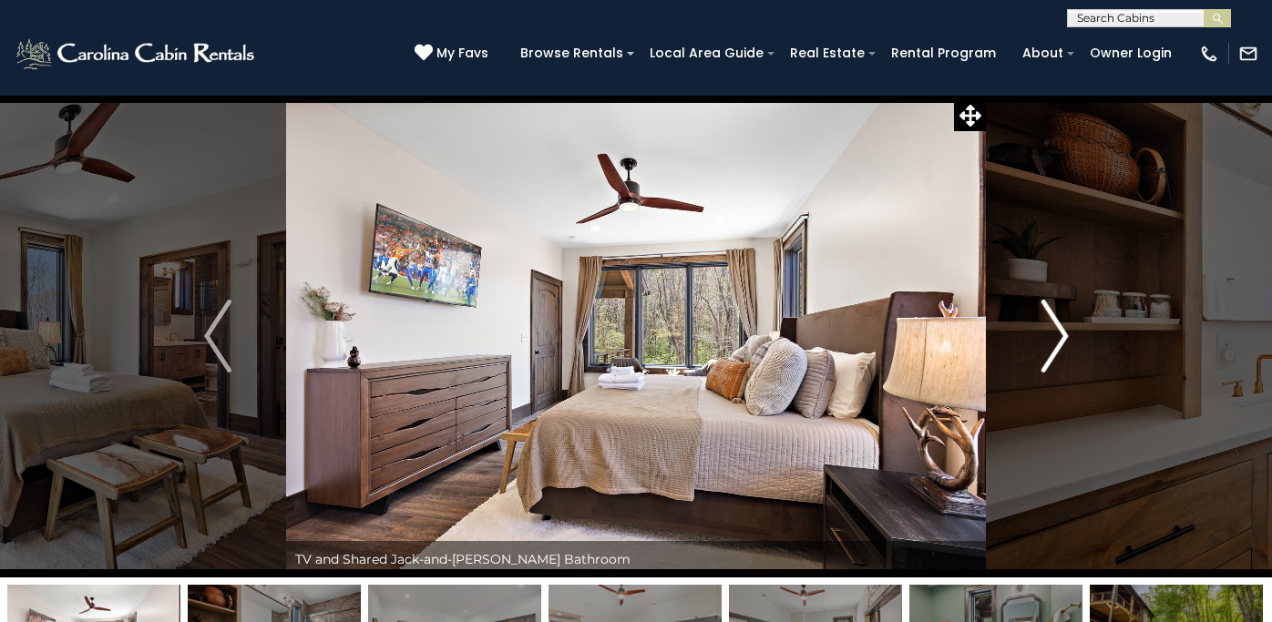
click at [1054, 338] on img "Next" at bounding box center [1054, 336] width 27 height 73
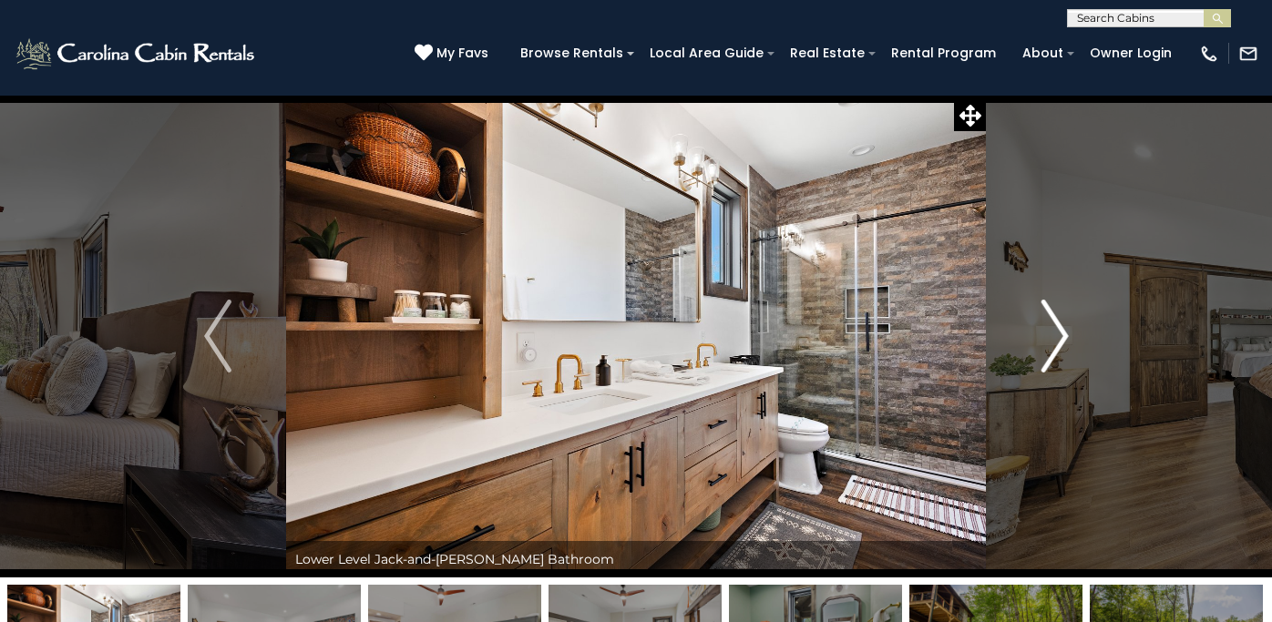
click at [1054, 338] on img "Next" at bounding box center [1054, 336] width 27 height 73
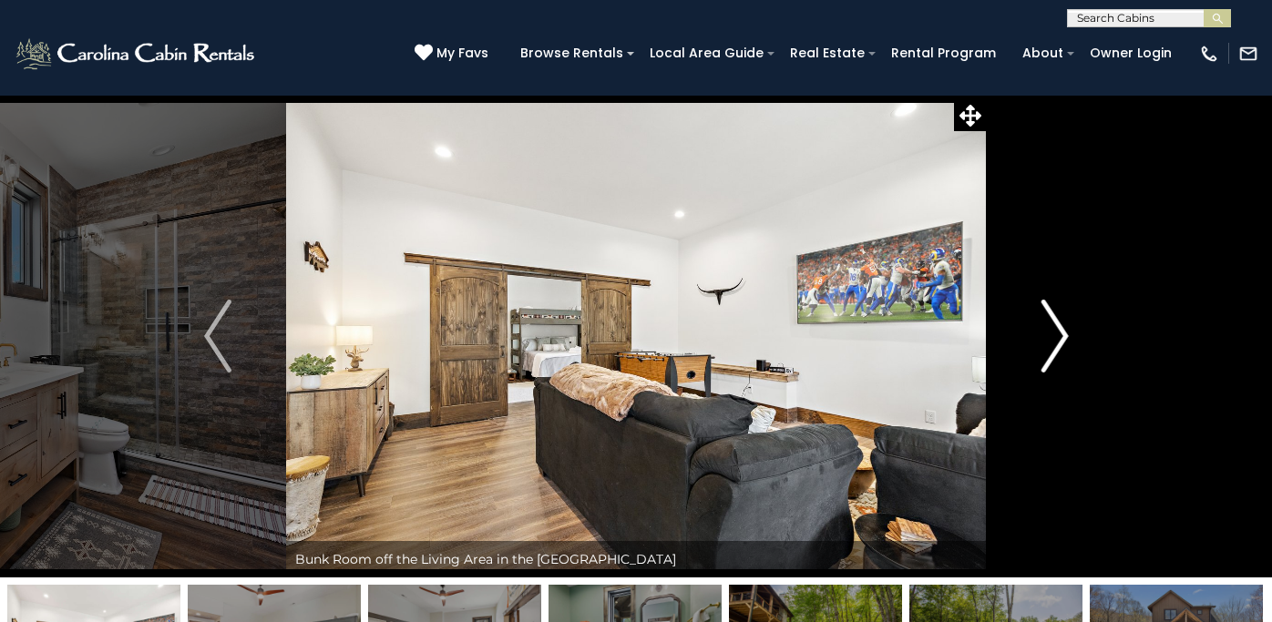
click at [1054, 338] on img "Next" at bounding box center [1054, 336] width 27 height 73
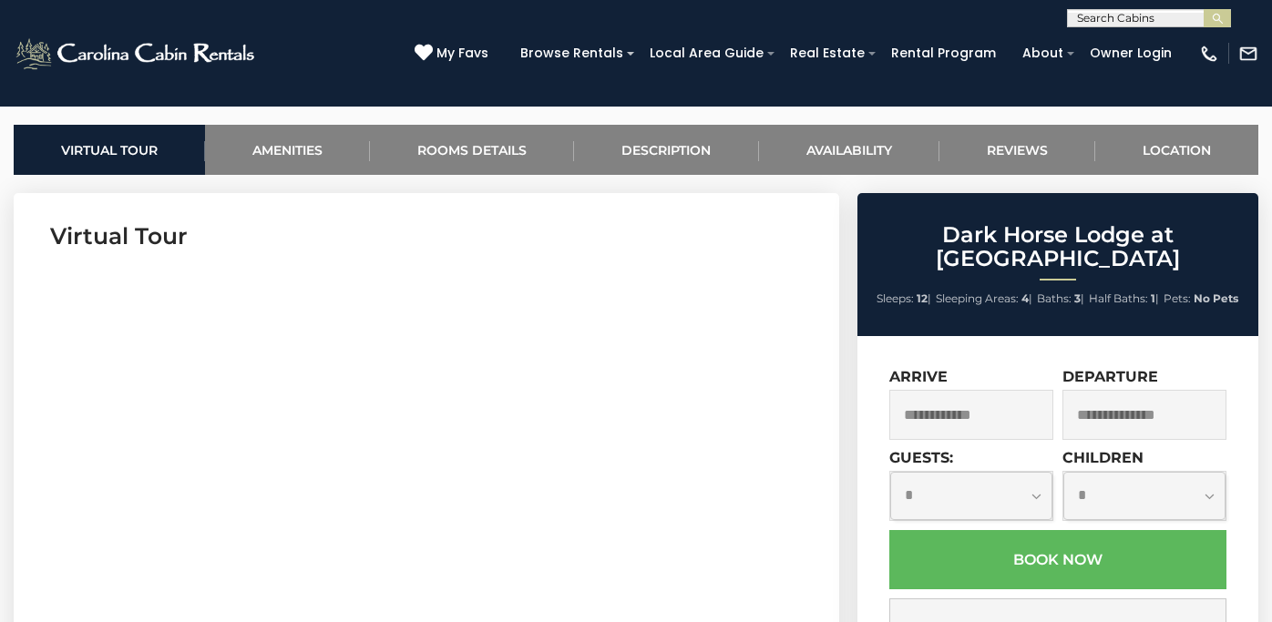
scroll to position [722, 0]
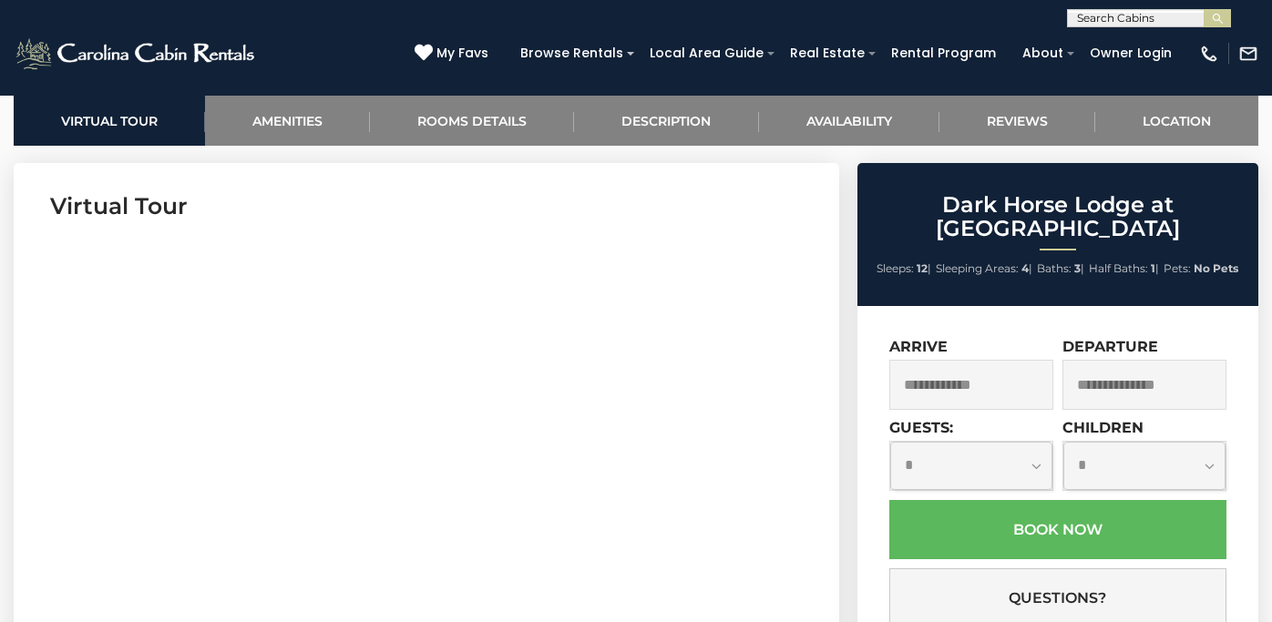
click at [938, 360] on input "text" at bounding box center [971, 385] width 164 height 50
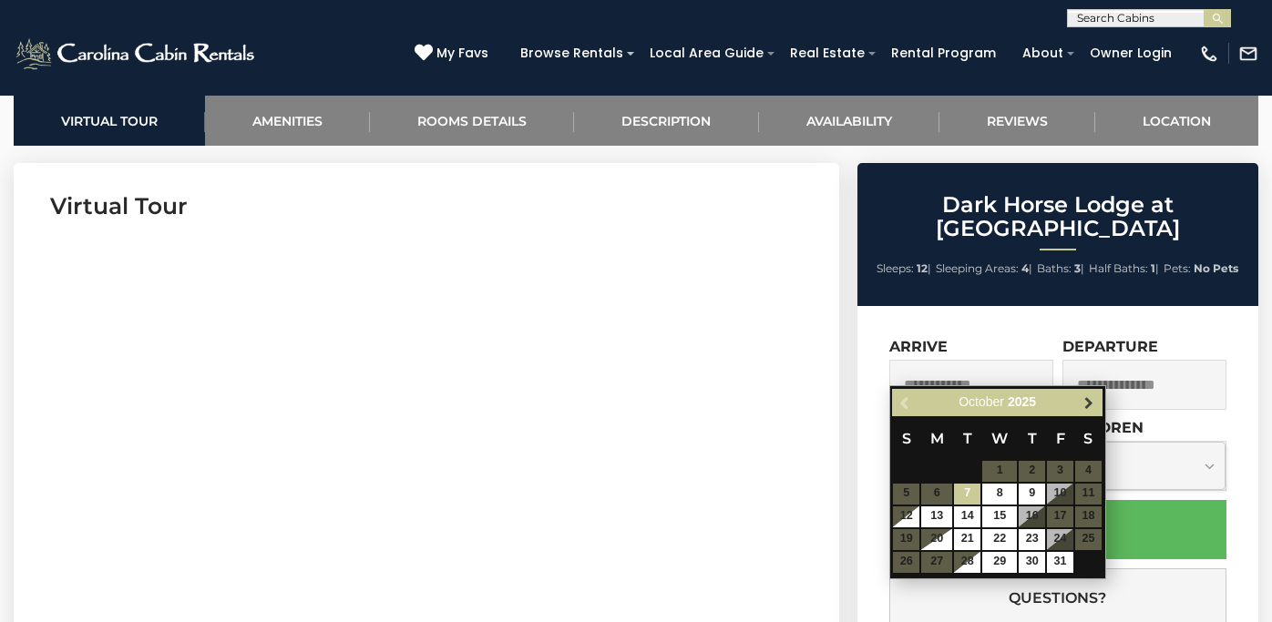
click at [1096, 398] on link "Next" at bounding box center [1089, 403] width 23 height 23
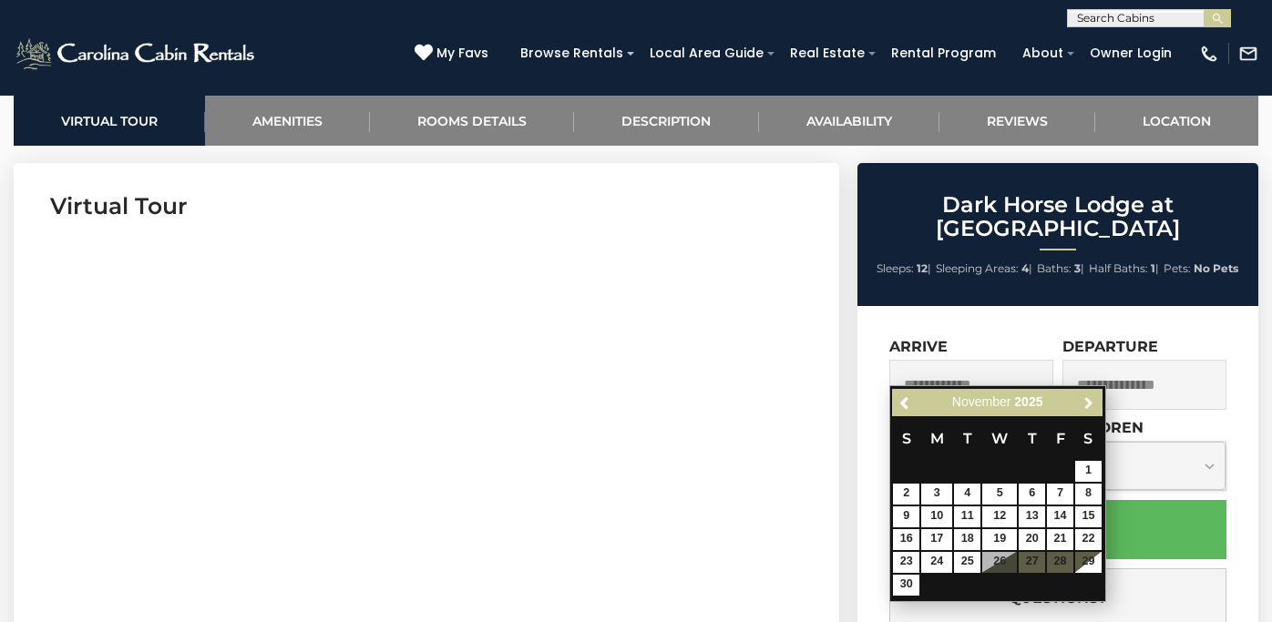
click at [1096, 398] on span "Next" at bounding box center [1089, 402] width 15 height 15
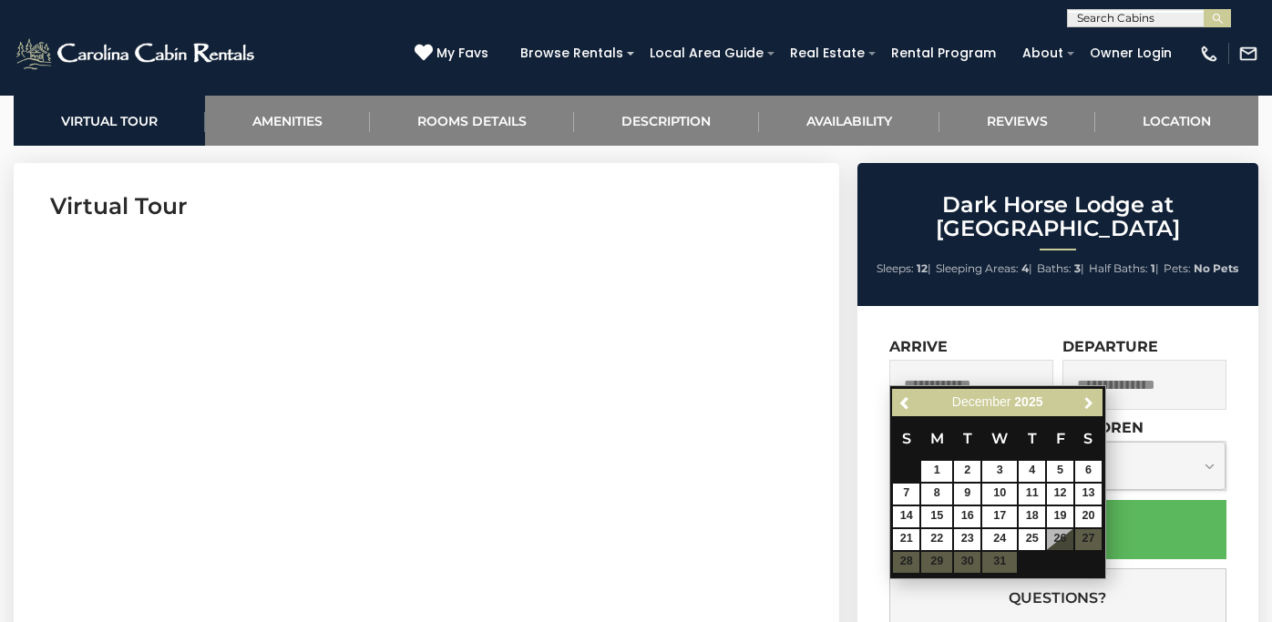
click at [1096, 398] on span "Next" at bounding box center [1089, 402] width 15 height 15
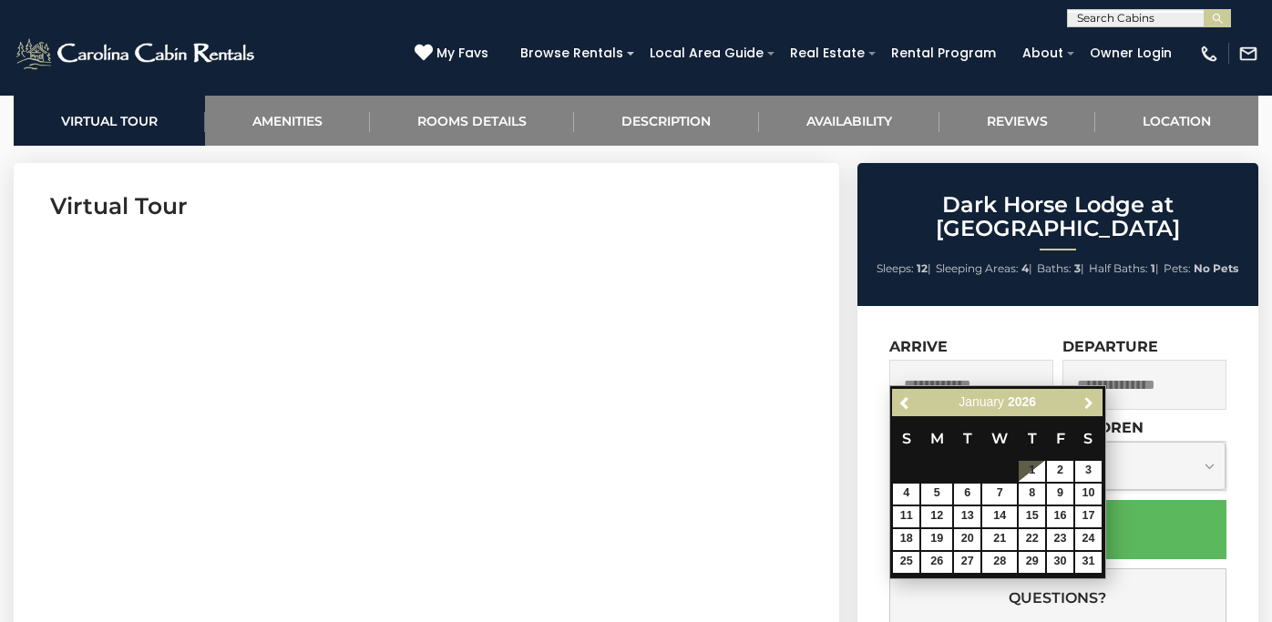
click at [1096, 398] on span "Next" at bounding box center [1089, 402] width 15 height 15
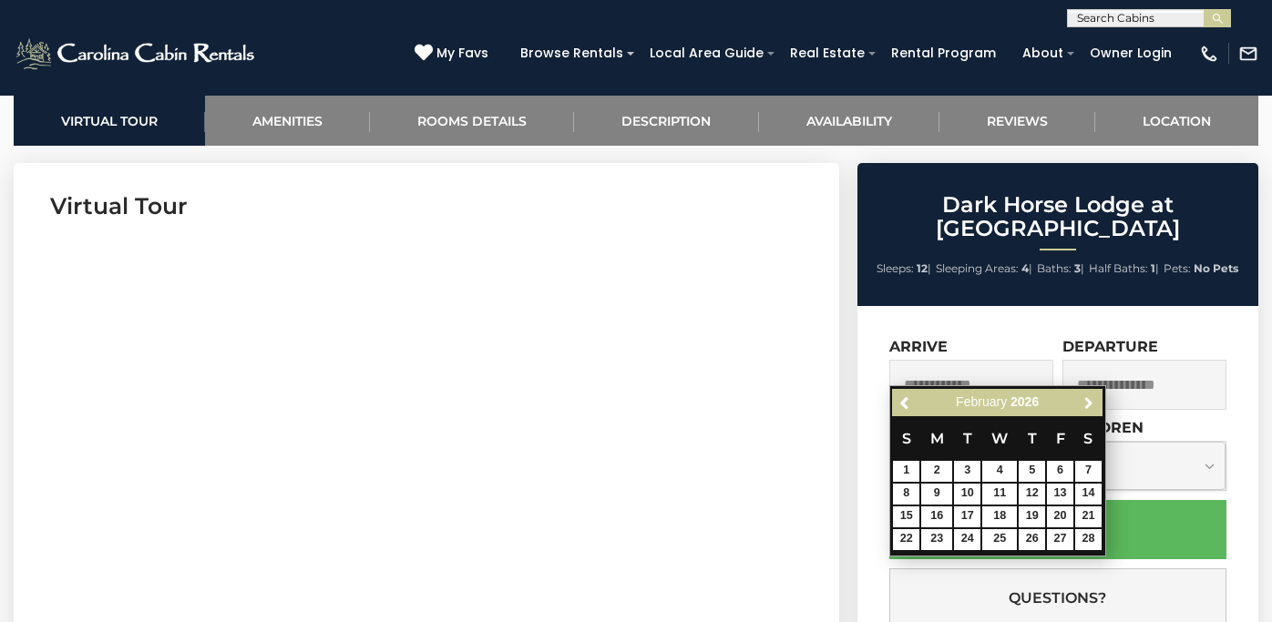
click at [1096, 398] on span "Next" at bounding box center [1089, 402] width 15 height 15
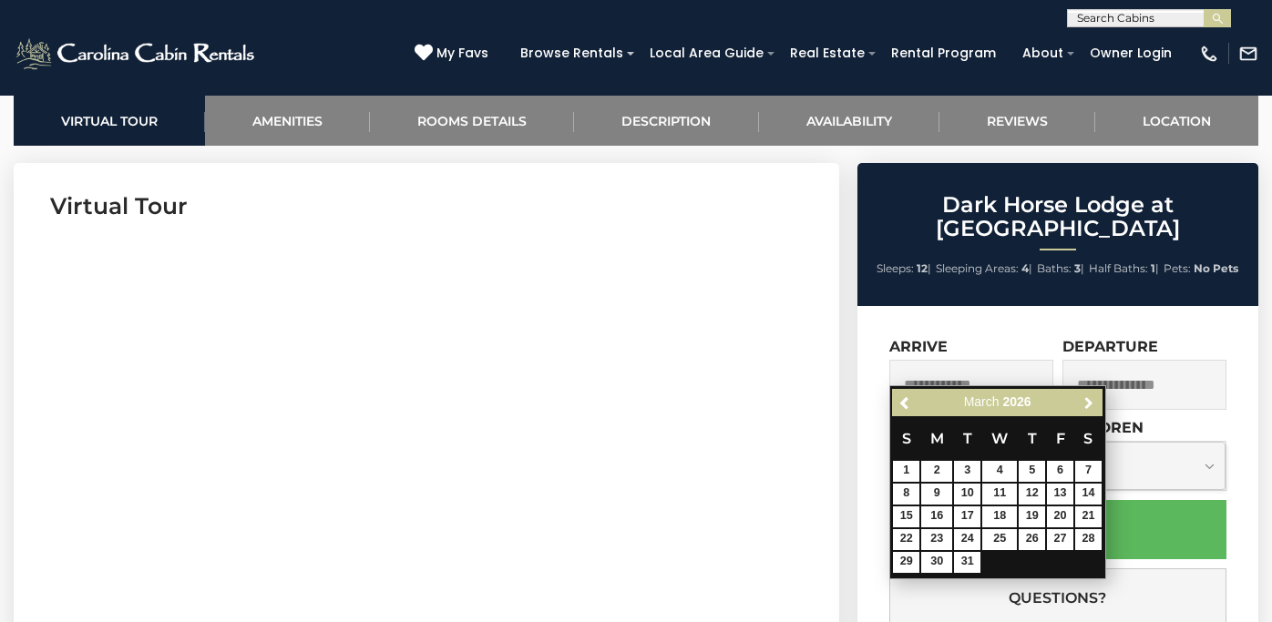
click at [1096, 398] on span "Next" at bounding box center [1089, 402] width 15 height 15
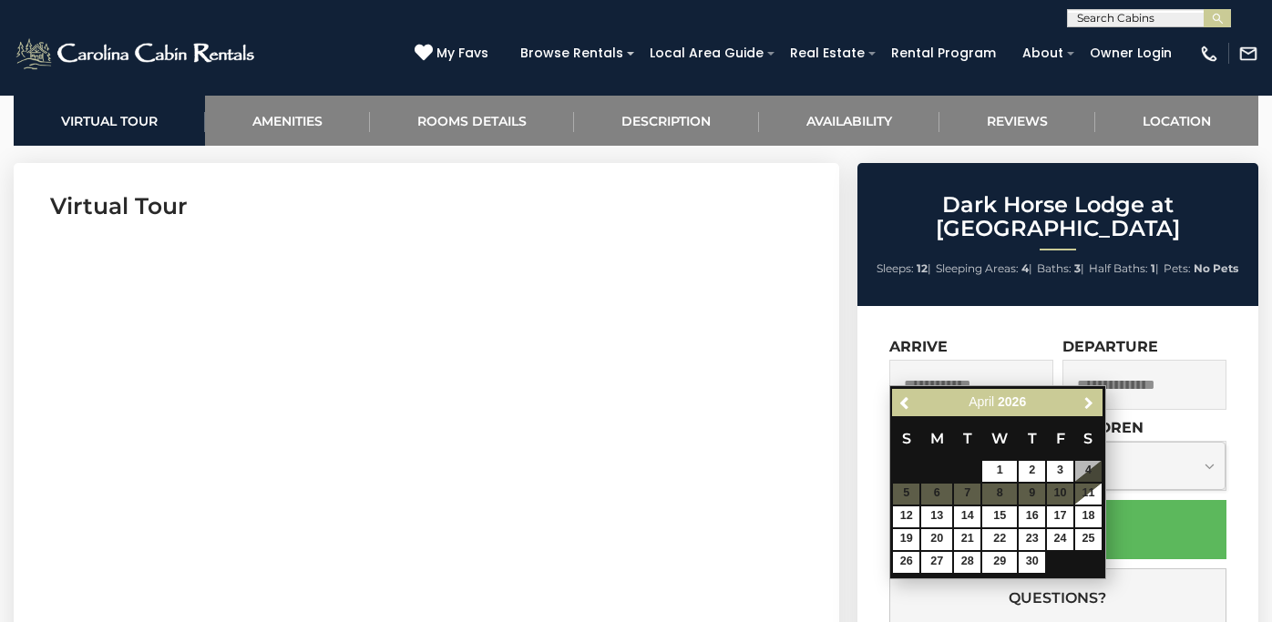
click at [1096, 398] on span "Next" at bounding box center [1089, 402] width 15 height 15
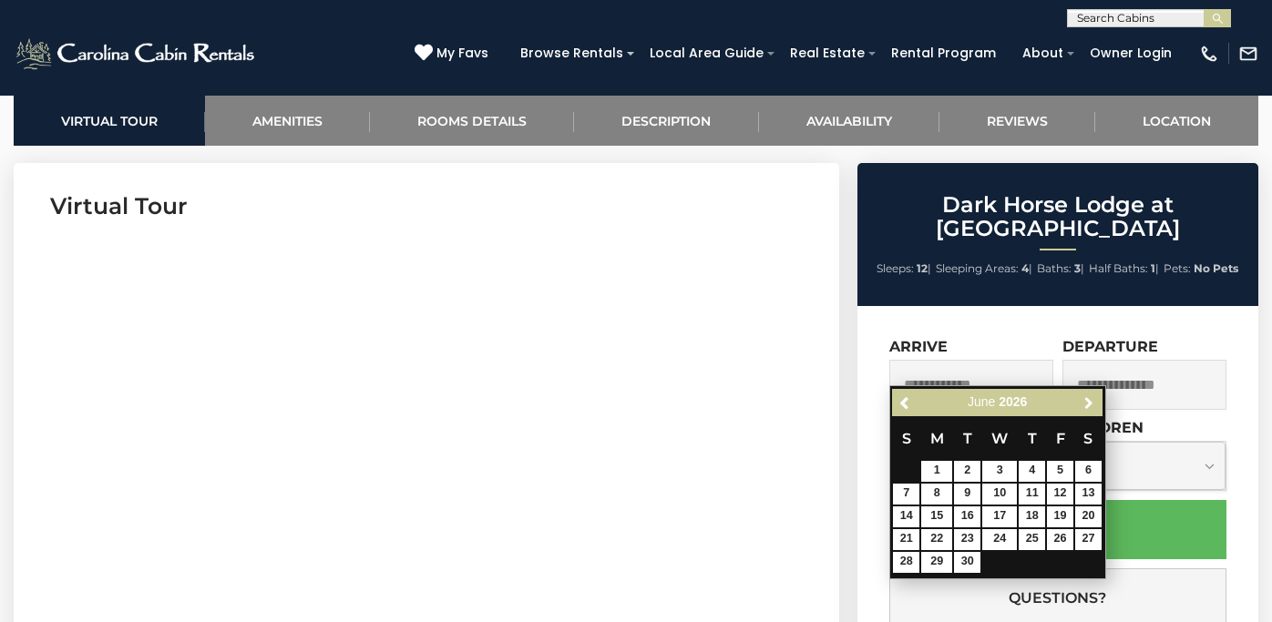
click at [1096, 398] on span "Next" at bounding box center [1089, 402] width 15 height 15
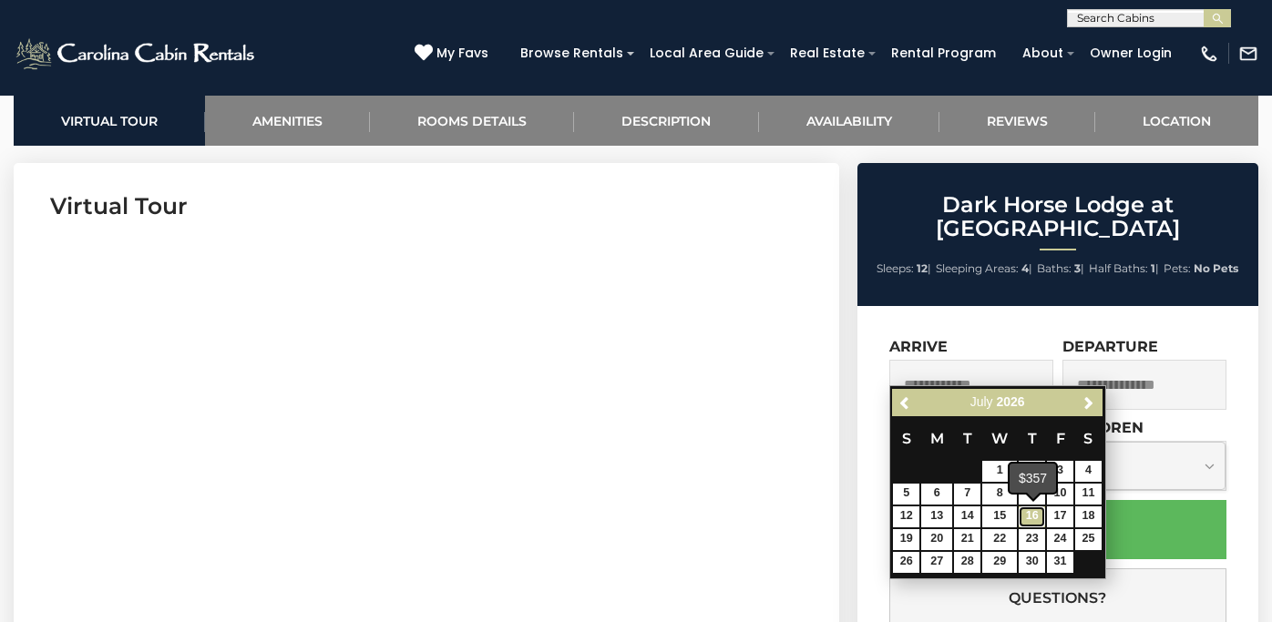
click at [1036, 517] on link "16" at bounding box center [1032, 517] width 26 height 21
type input "**********"
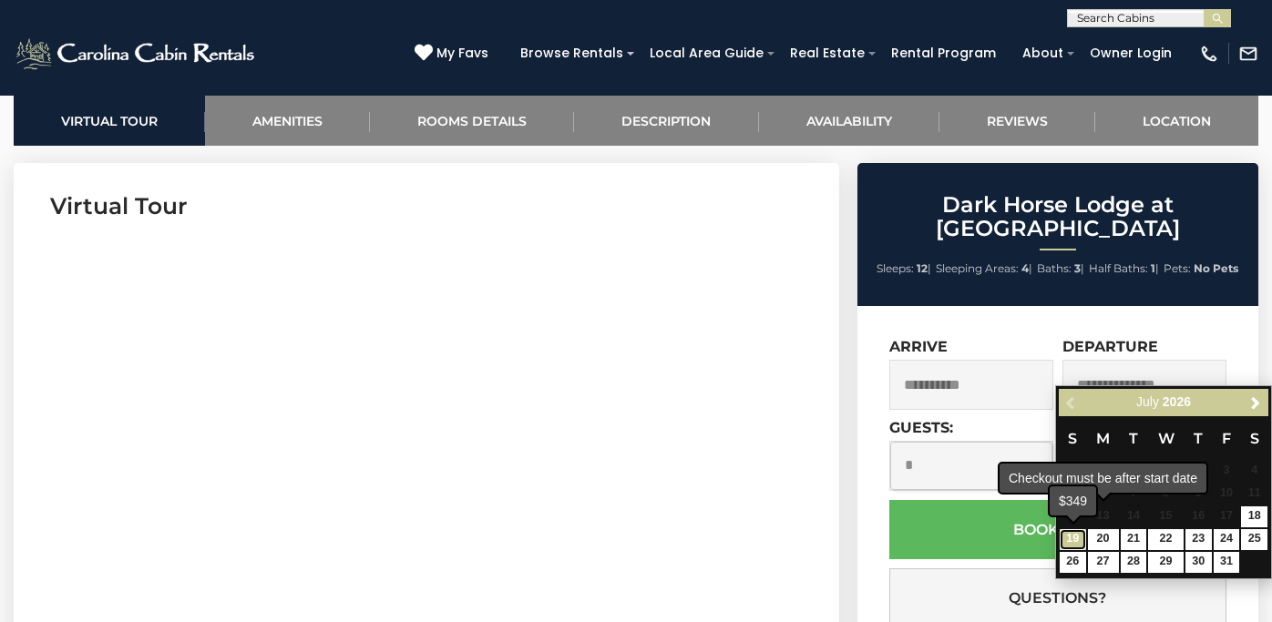
click at [1066, 538] on link "19" at bounding box center [1073, 539] width 26 height 21
type input "**********"
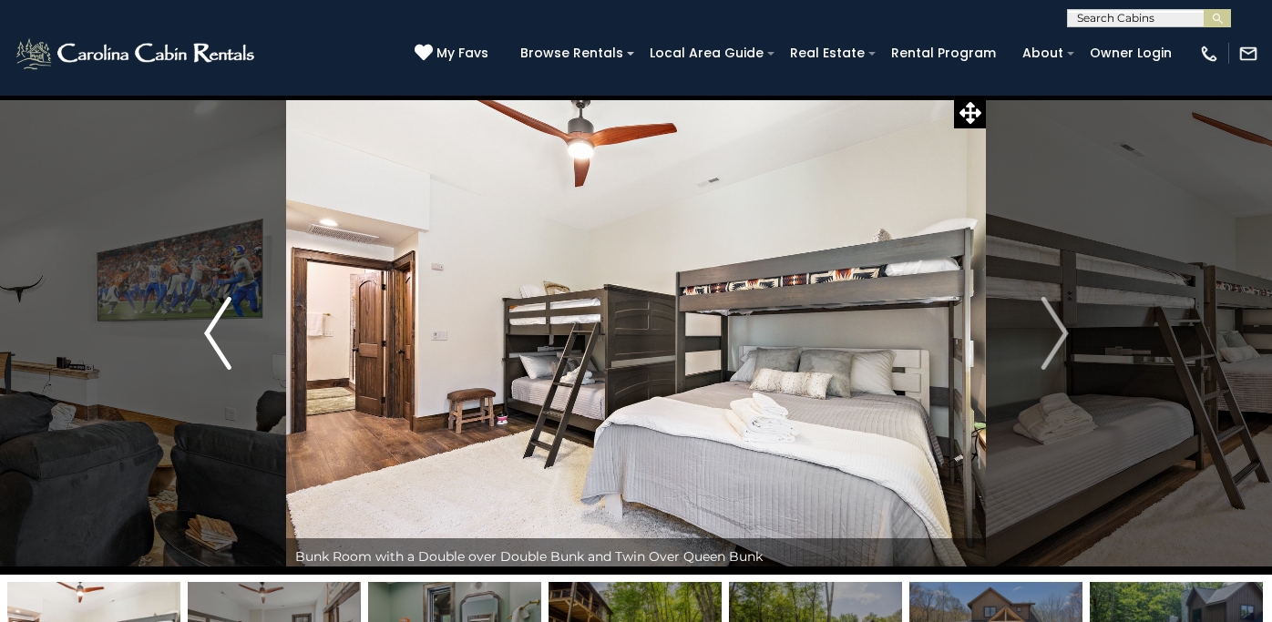
scroll to position [0, 0]
